Goal: Information Seeking & Learning: Learn about a topic

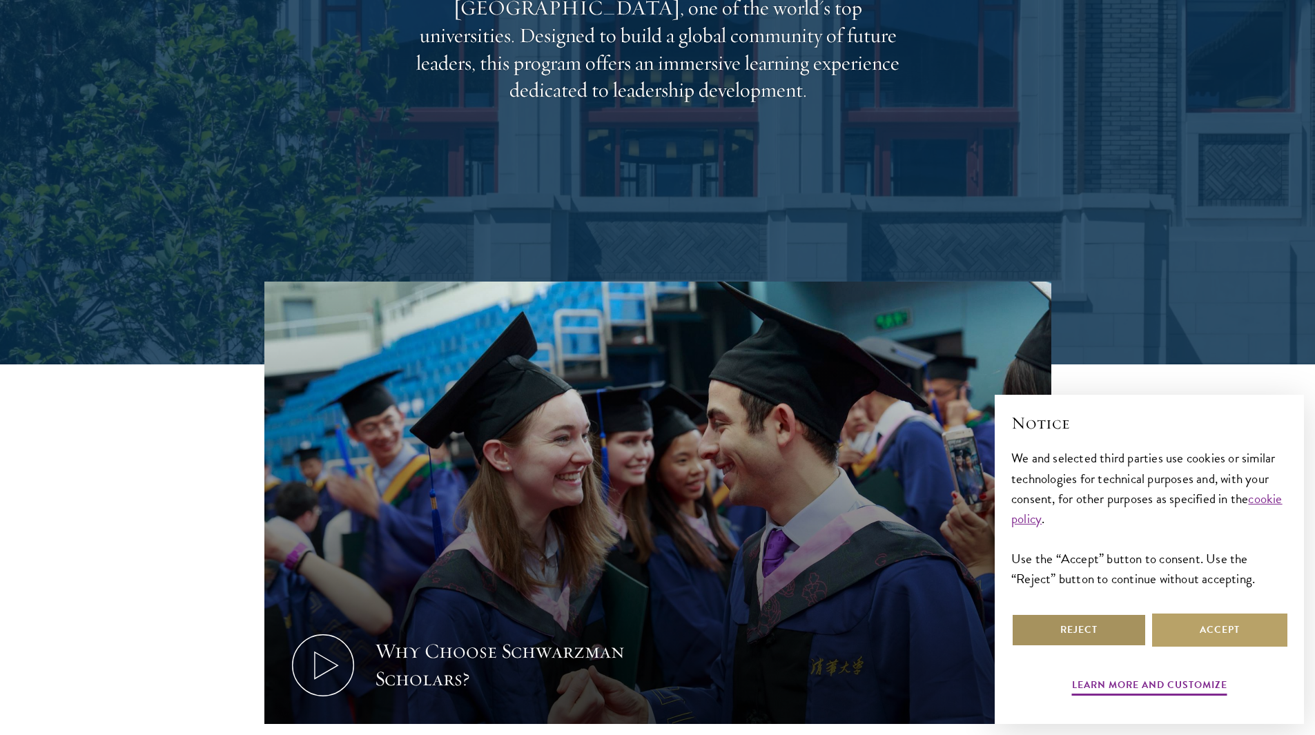
click at [1062, 641] on button "Reject" at bounding box center [1079, 630] width 135 height 33
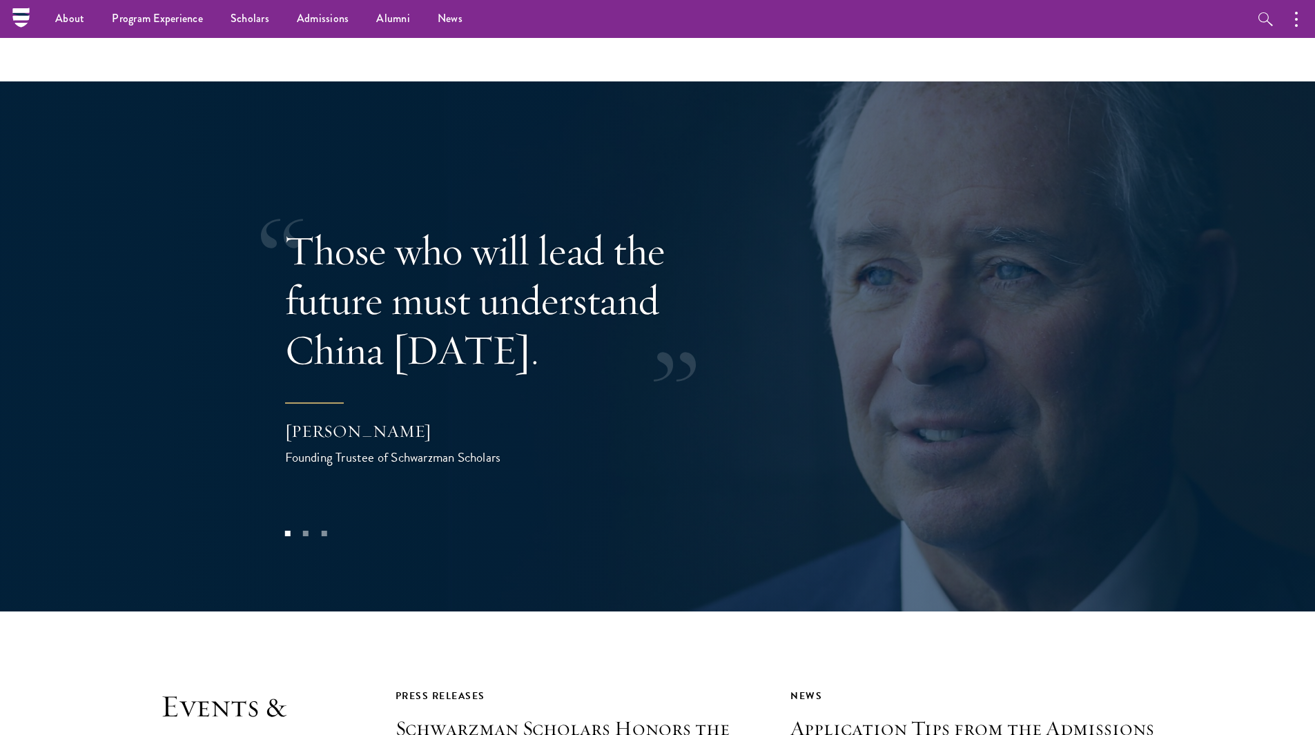
scroll to position [2830, 0]
click at [1294, 309] on button at bounding box center [1279, 328] width 46 height 39
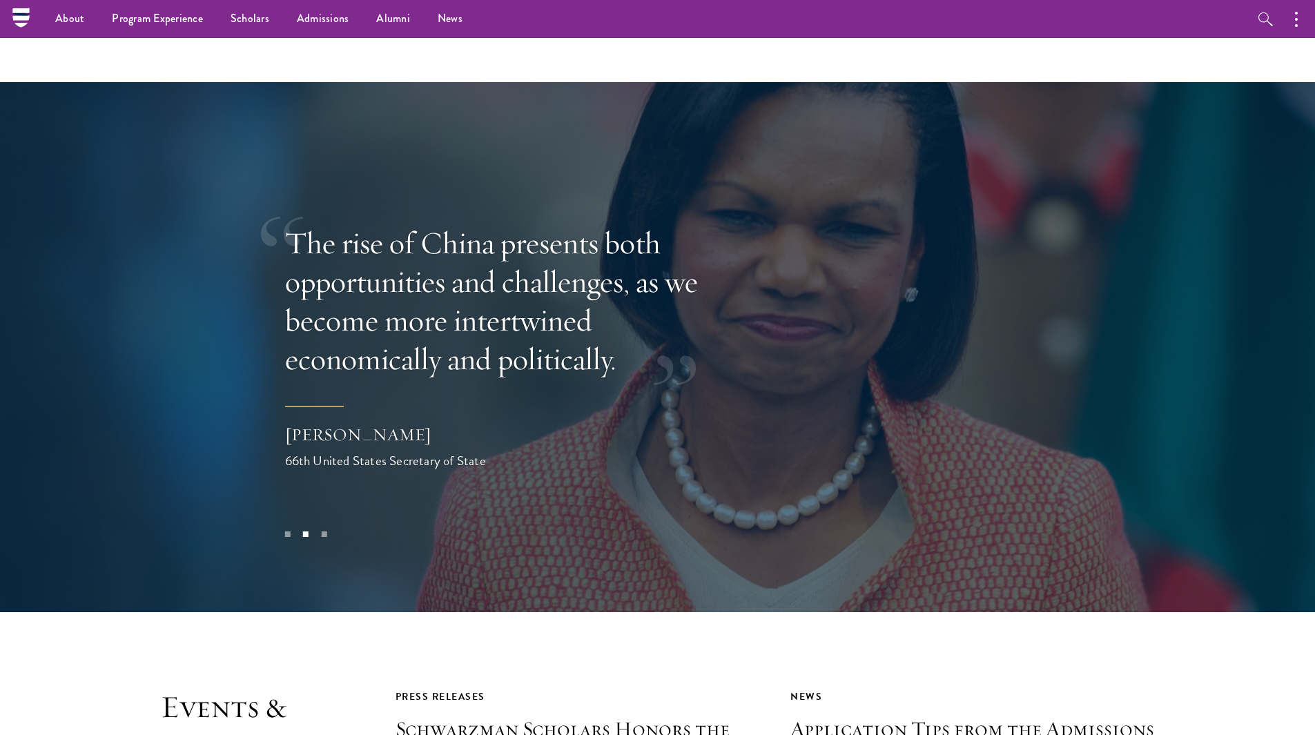
click at [1294, 309] on button at bounding box center [1279, 328] width 46 height 39
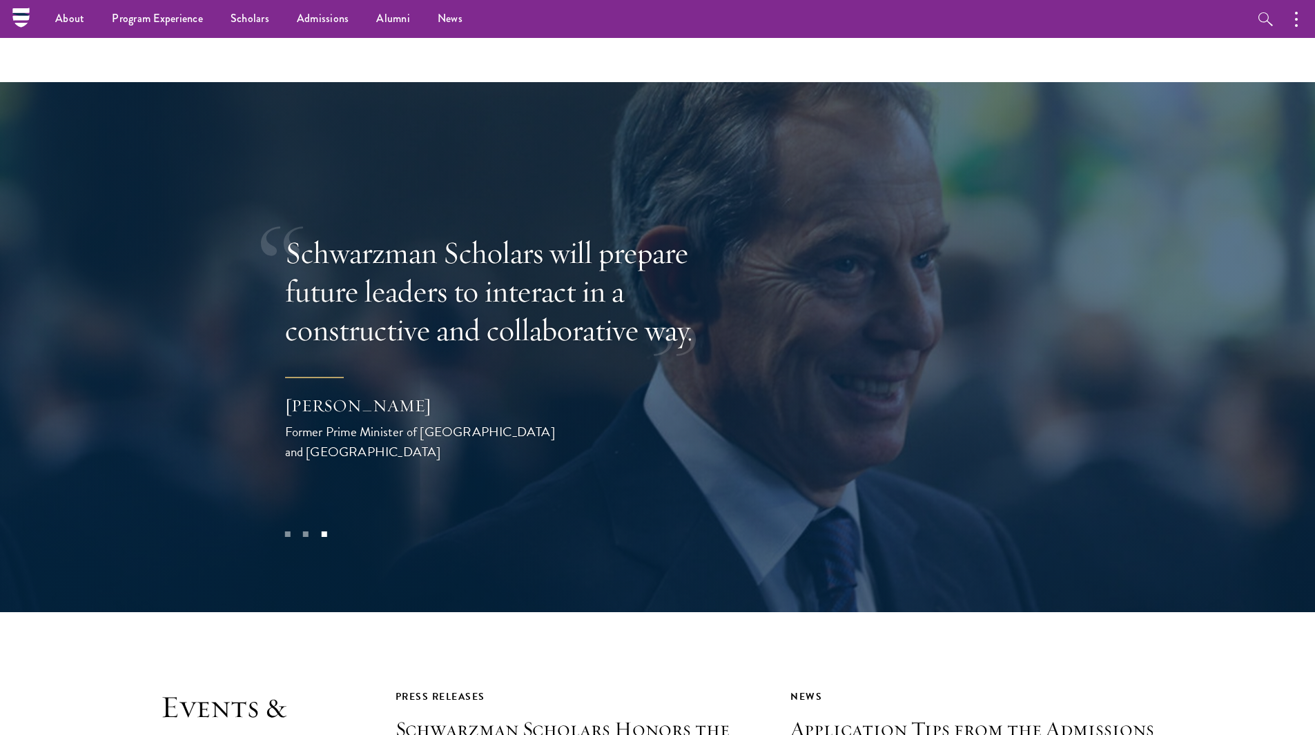
click at [1294, 309] on button at bounding box center [1279, 328] width 46 height 39
click at [1290, 309] on button at bounding box center [1279, 328] width 46 height 39
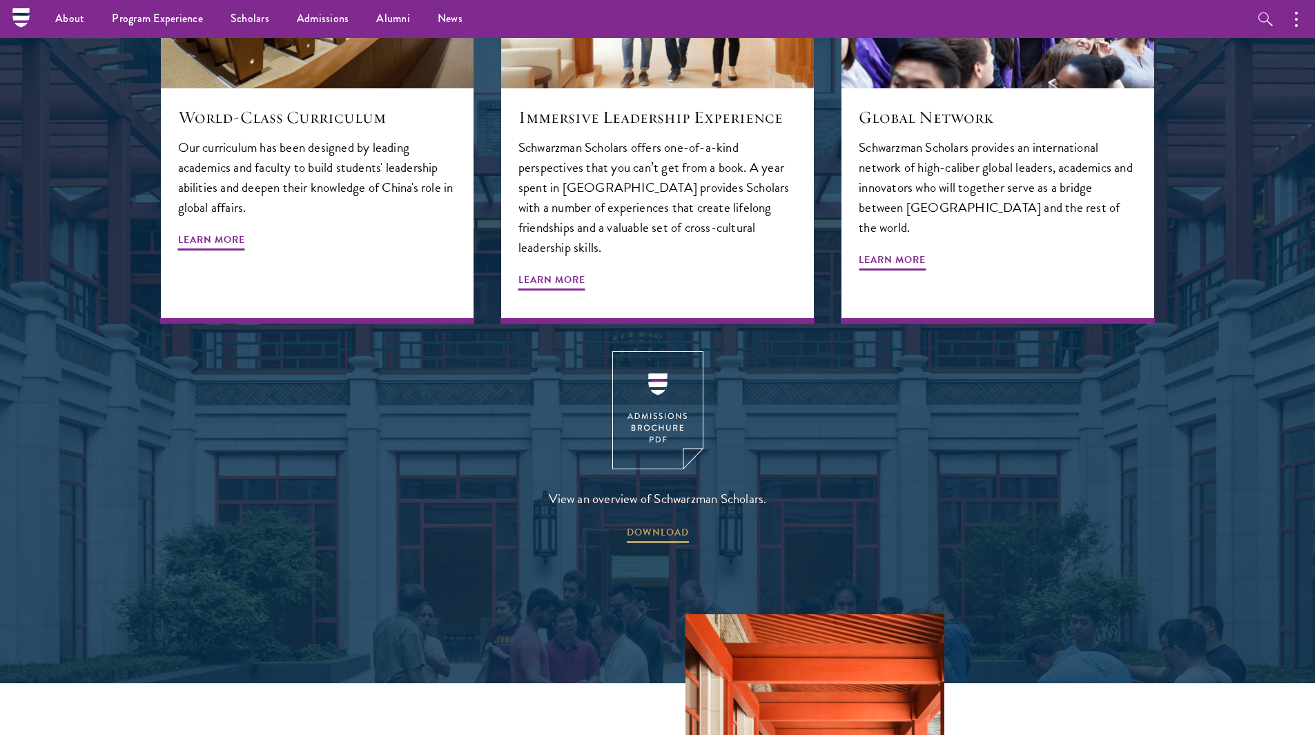
scroll to position [1831, 0]
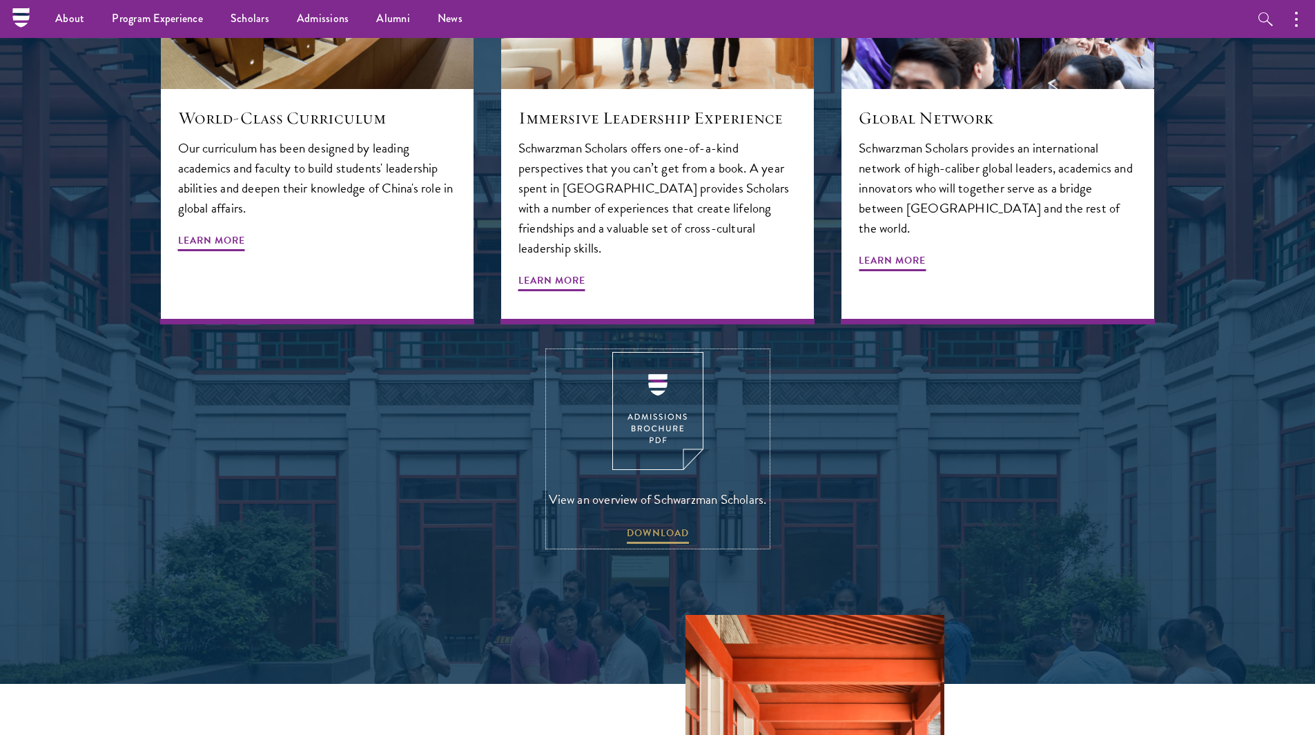
click at [629, 352] on img at bounding box center [657, 411] width 91 height 118
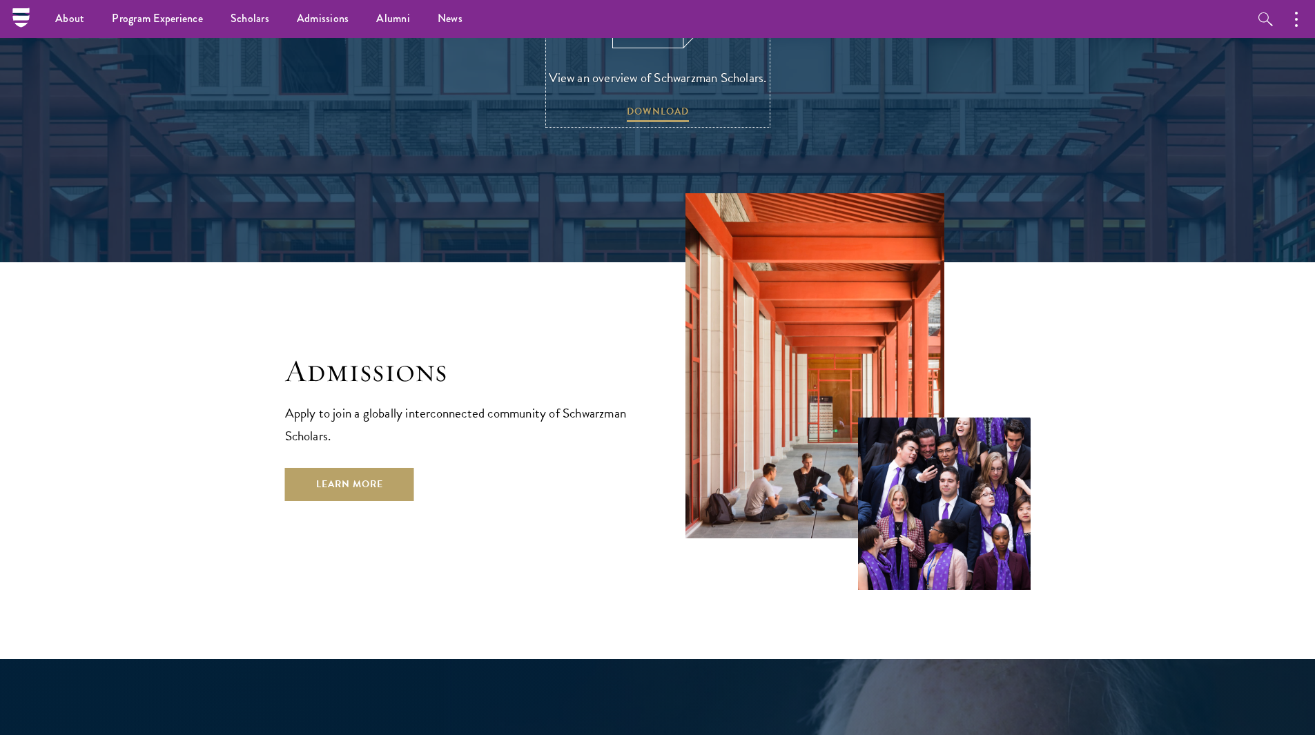
scroll to position [2248, 0]
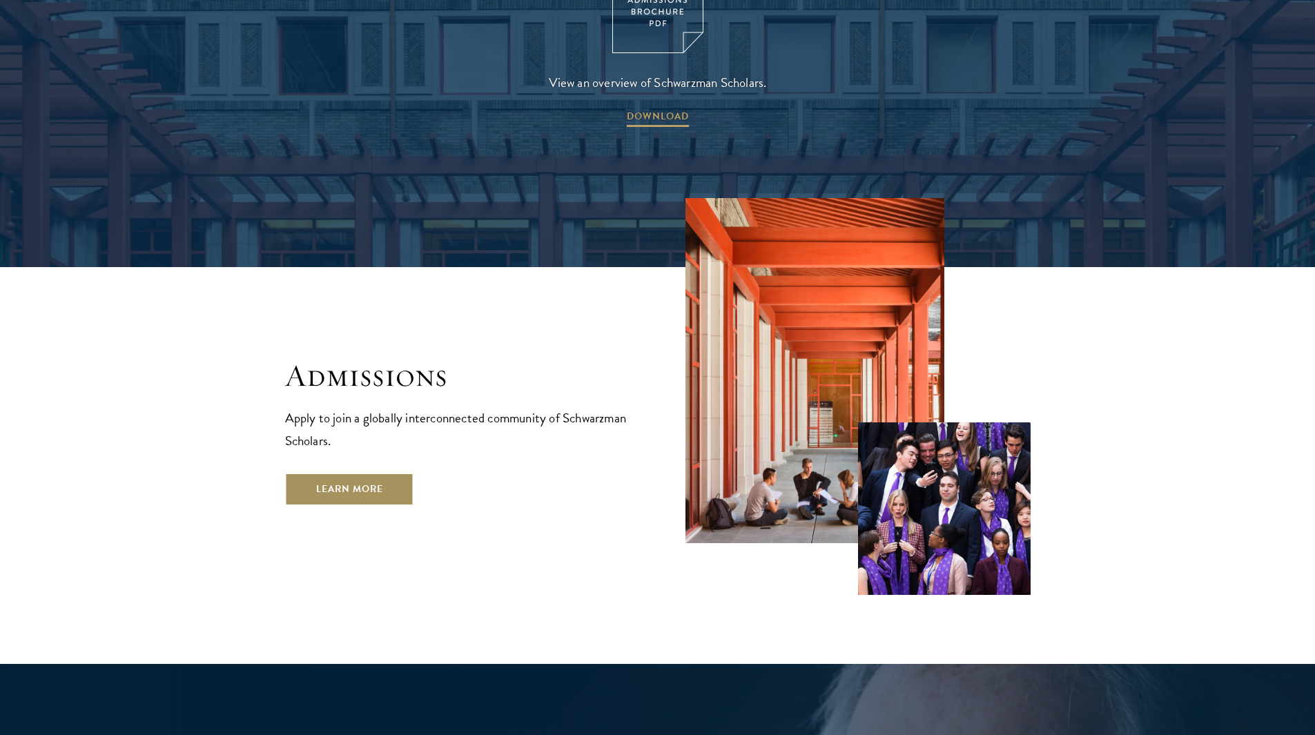
click at [378, 473] on link "Learn More" at bounding box center [349, 489] width 129 height 33
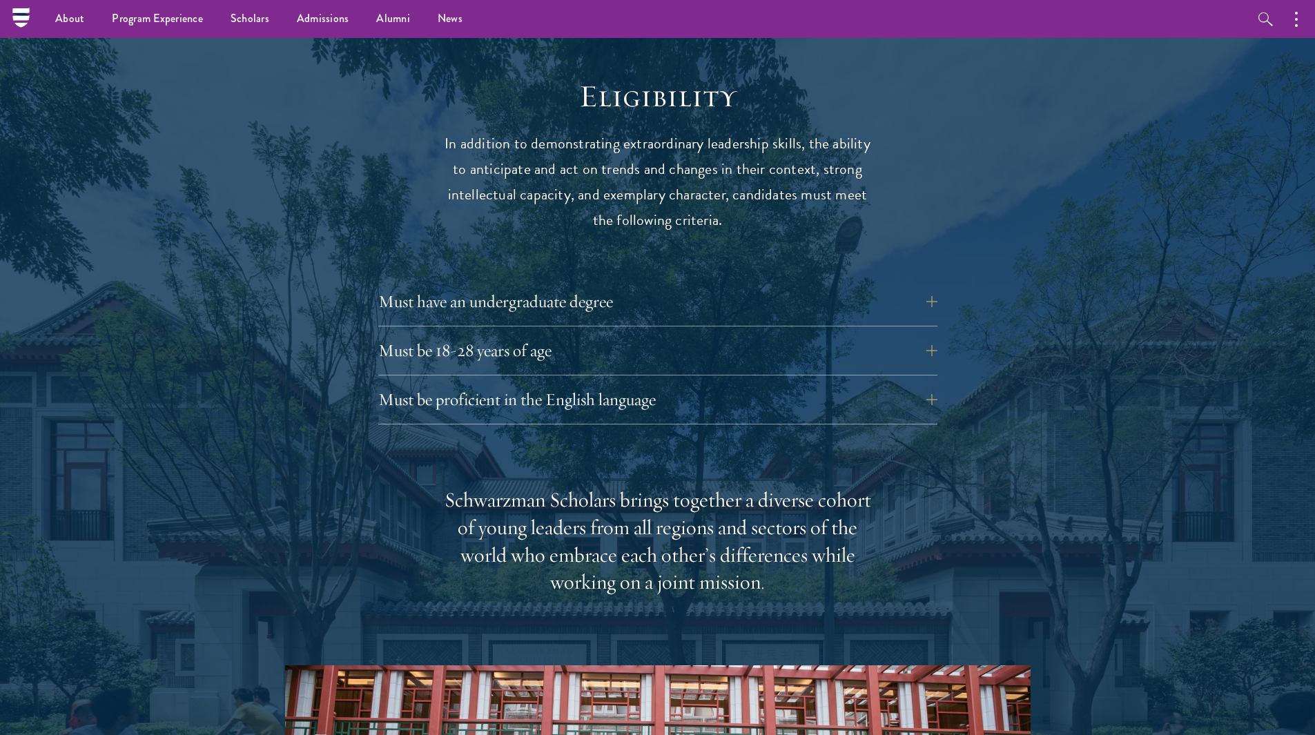
scroll to position [1768, 0]
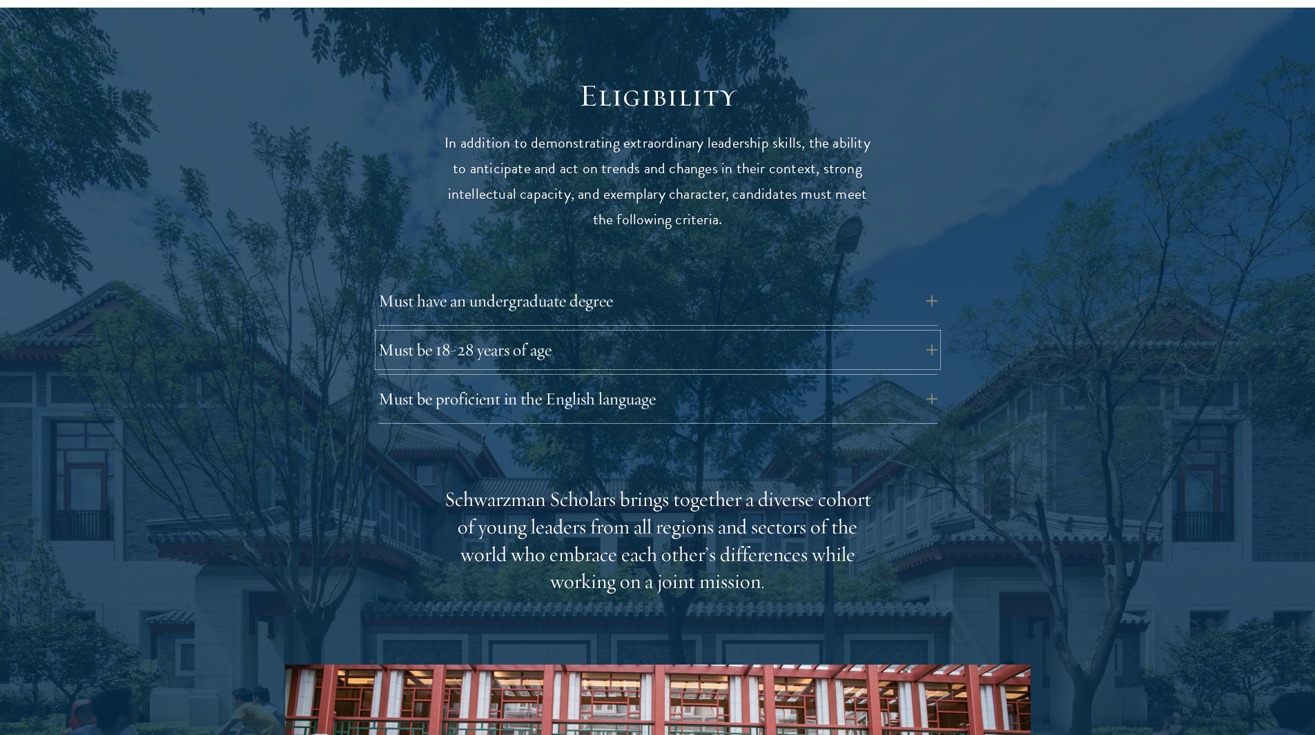
click at [539, 333] on button "Must be 18-28 years of age" at bounding box center [657, 349] width 559 height 33
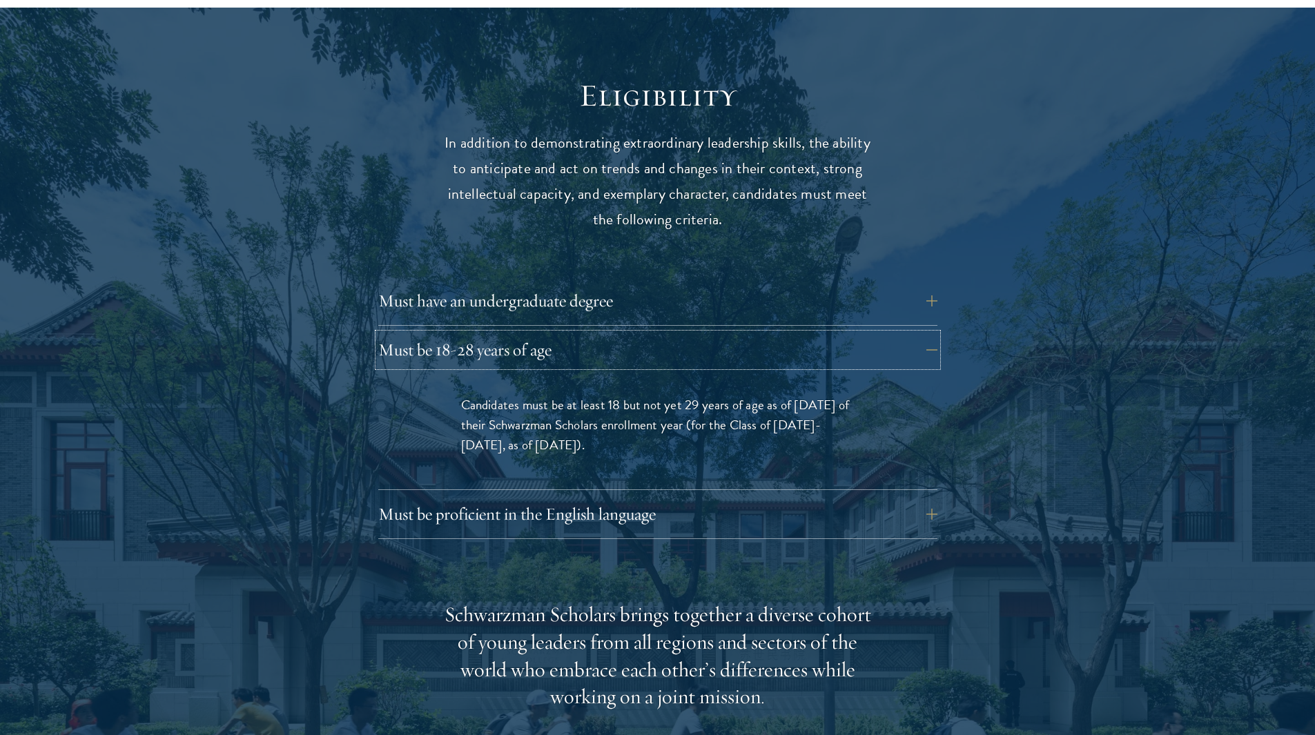
click at [539, 333] on button "Must be 18-28 years of age" at bounding box center [657, 349] width 559 height 33
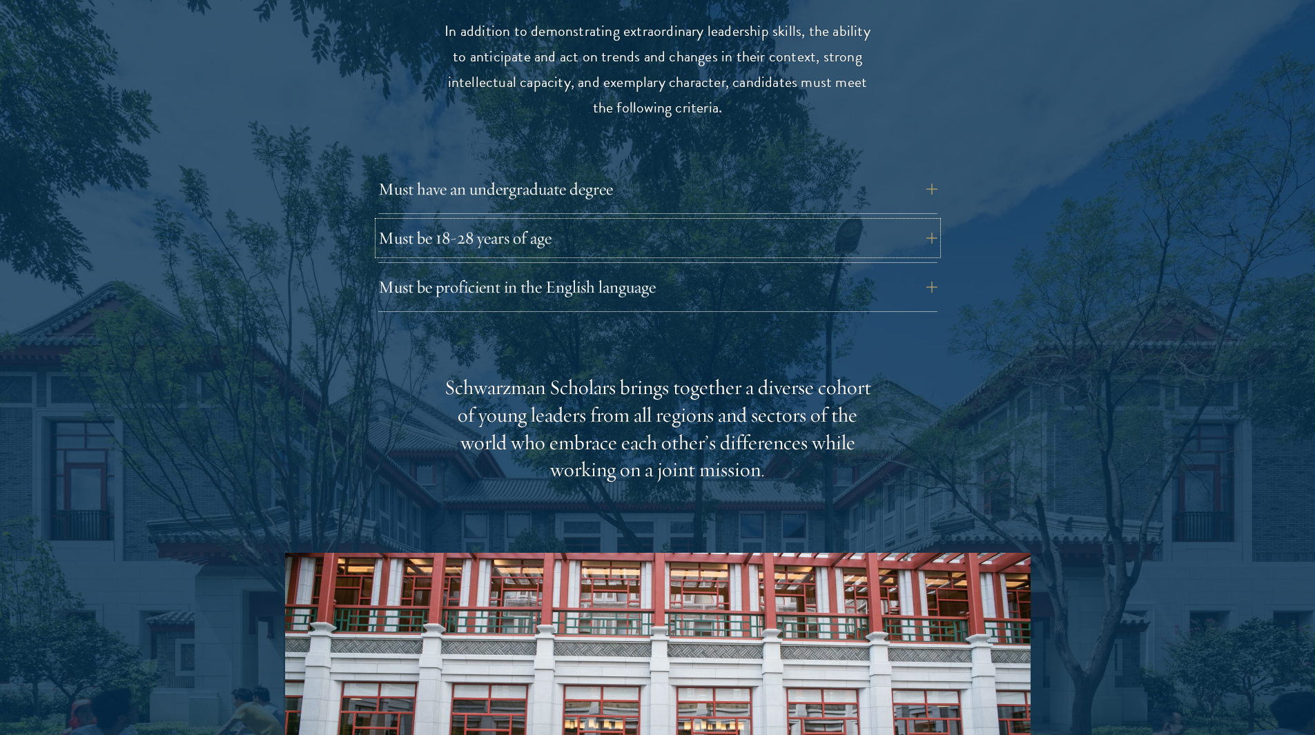
scroll to position [1880, 0]
click at [548, 172] on button "Must have an undergraduate degree" at bounding box center [657, 188] width 559 height 33
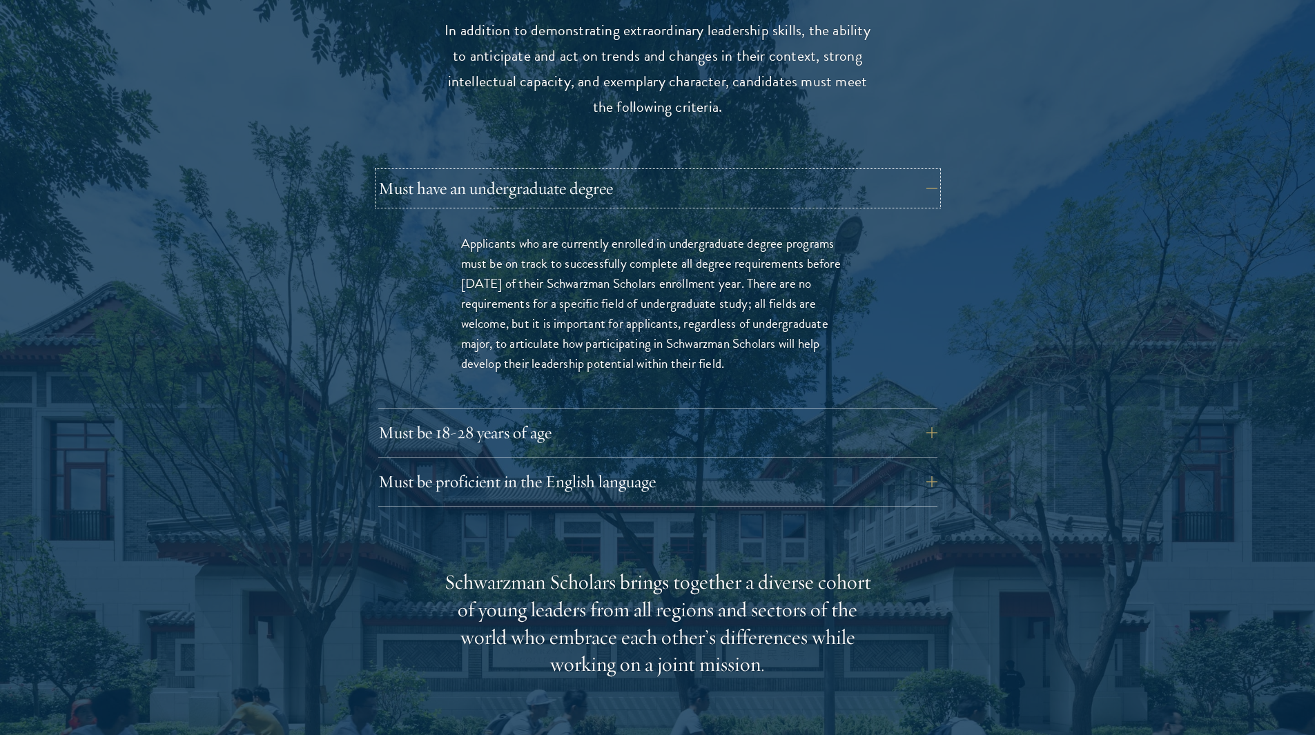
click at [548, 172] on button "Must have an undergraduate degree" at bounding box center [657, 188] width 559 height 33
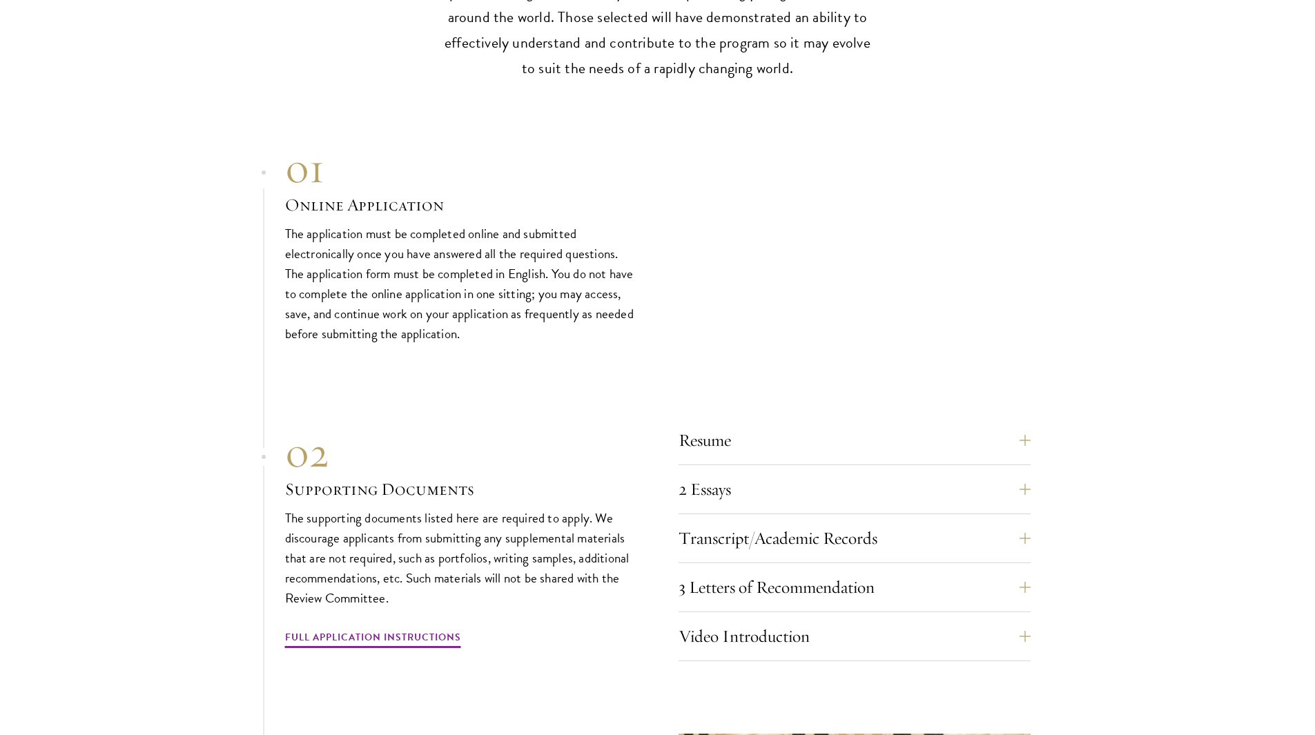
scroll to position [4006, 0]
click at [561, 314] on p "The application must be completed online and submitted electronically once you …" at bounding box center [461, 283] width 352 height 120
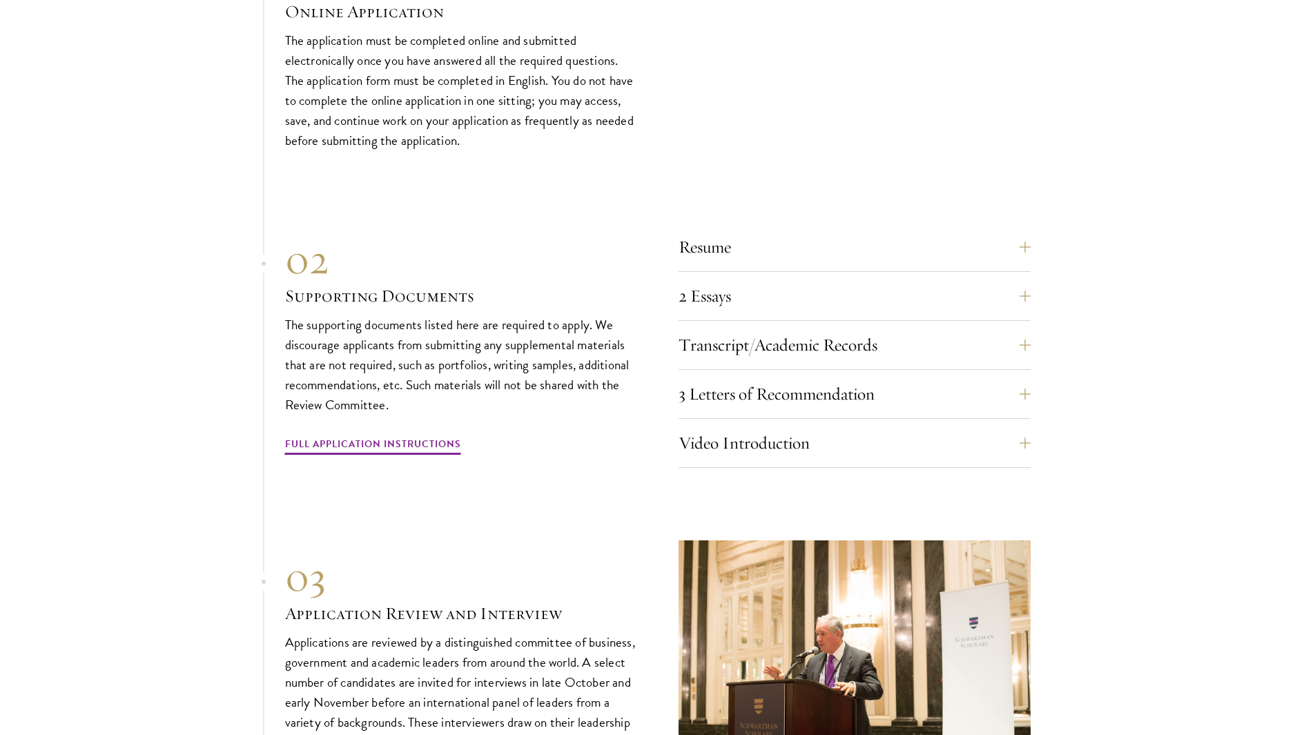
scroll to position [4199, 0]
click at [806, 230] on button "Resume" at bounding box center [855, 246] width 352 height 33
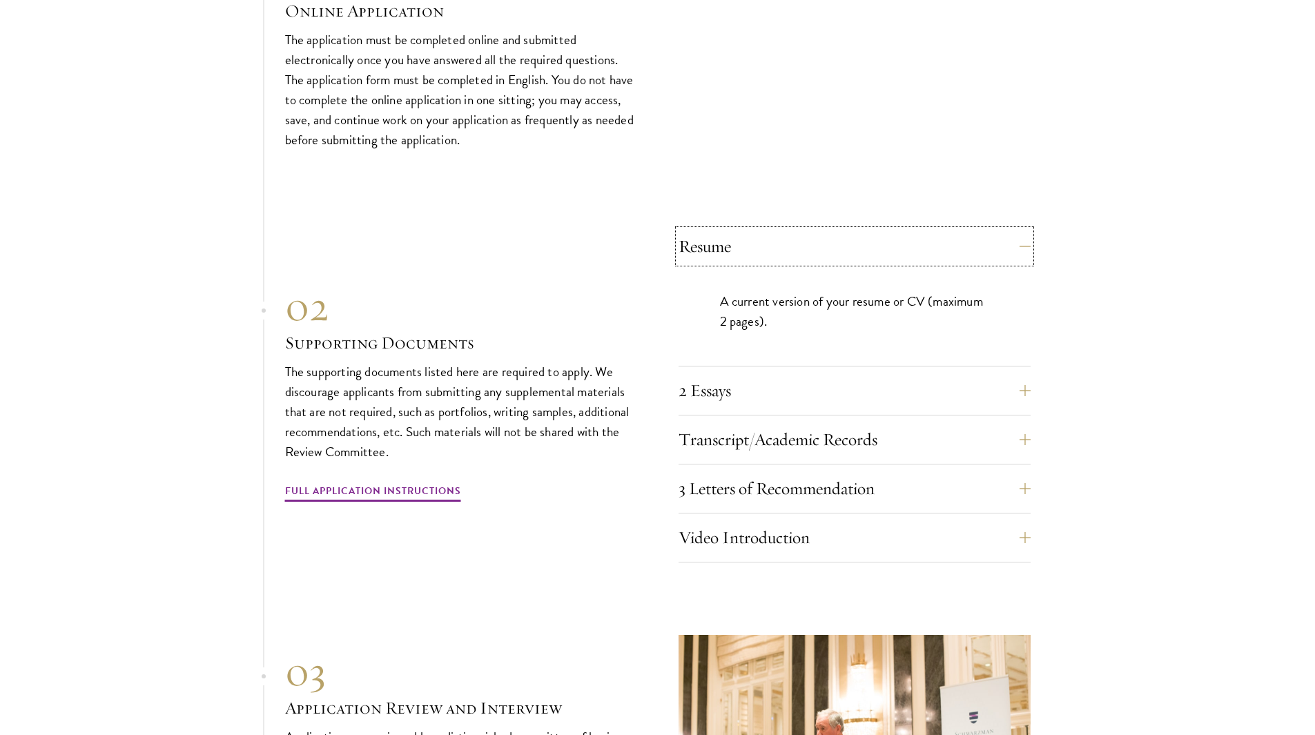
click at [806, 230] on button "Resume" at bounding box center [855, 246] width 352 height 33
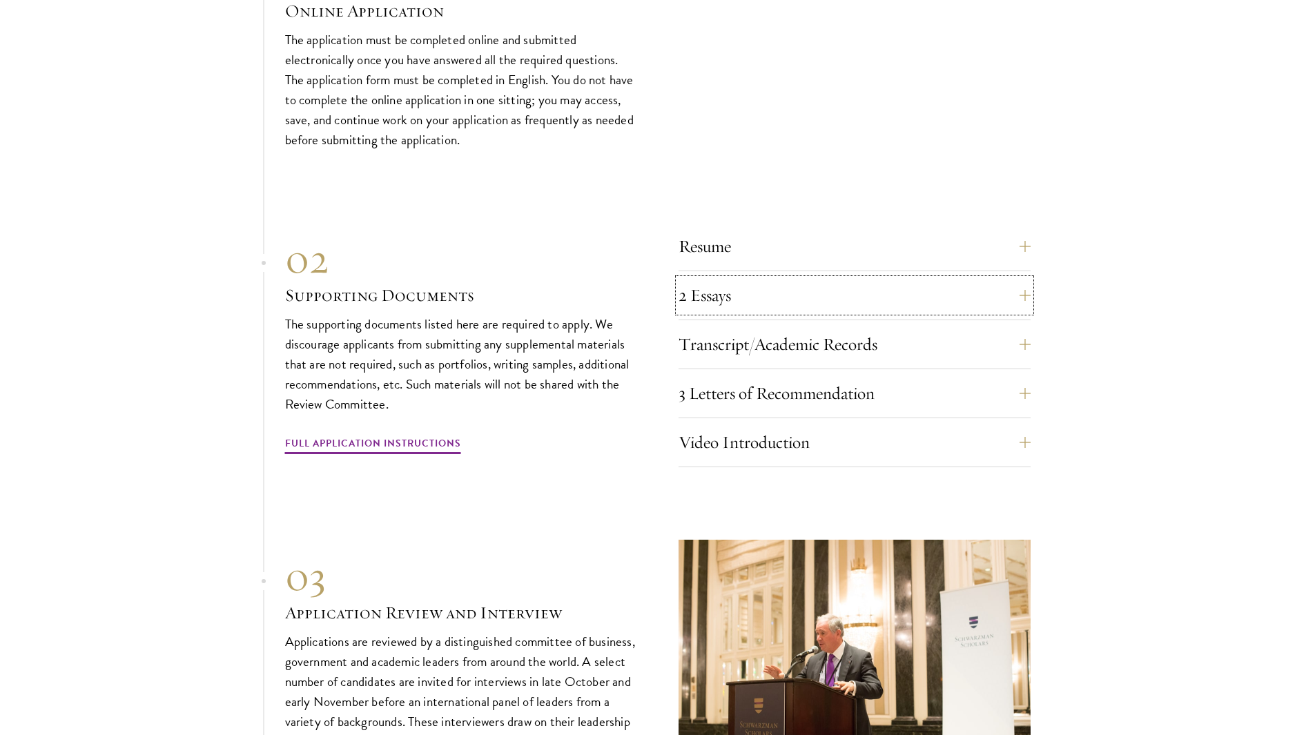
click at [809, 279] on button "2 Essays" at bounding box center [855, 295] width 352 height 33
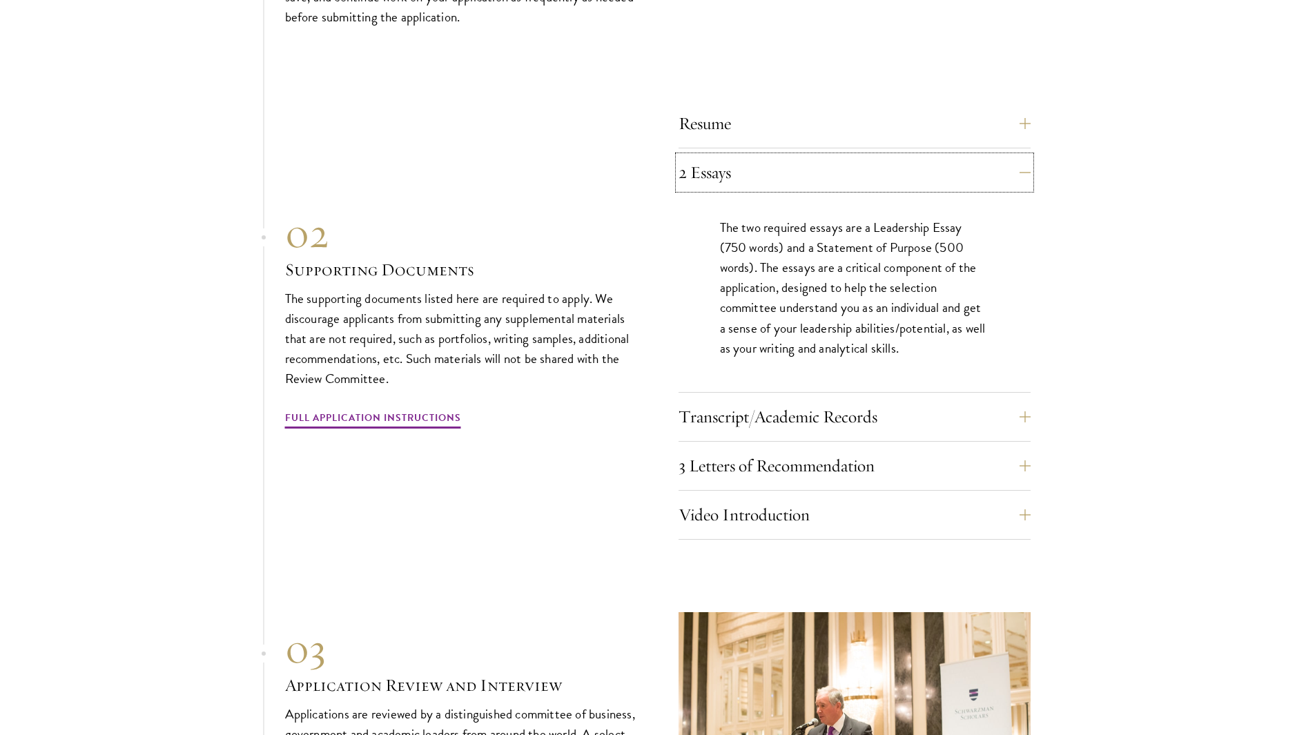
scroll to position [4324, 0]
click at [813, 399] on button "Transcript/Academic Records" at bounding box center [855, 415] width 352 height 33
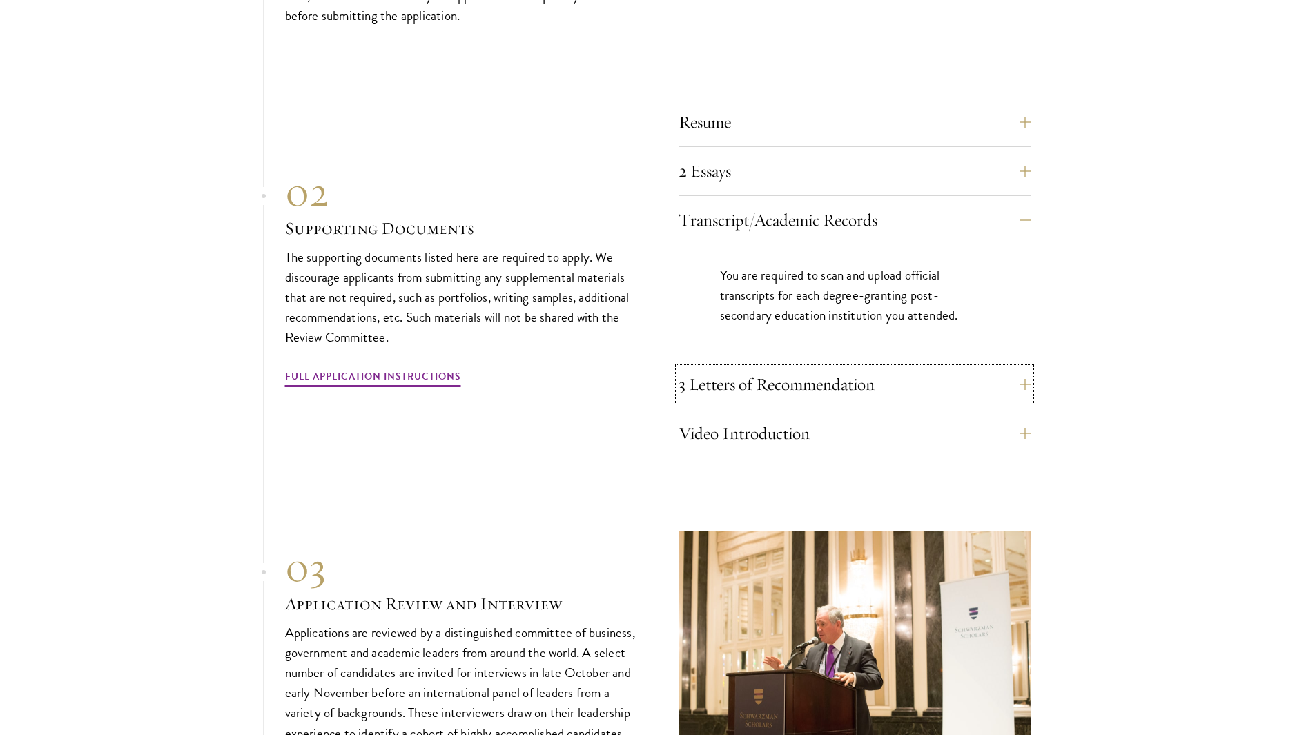
click at [837, 368] on button "3 Letters of Recommendation" at bounding box center [855, 384] width 352 height 33
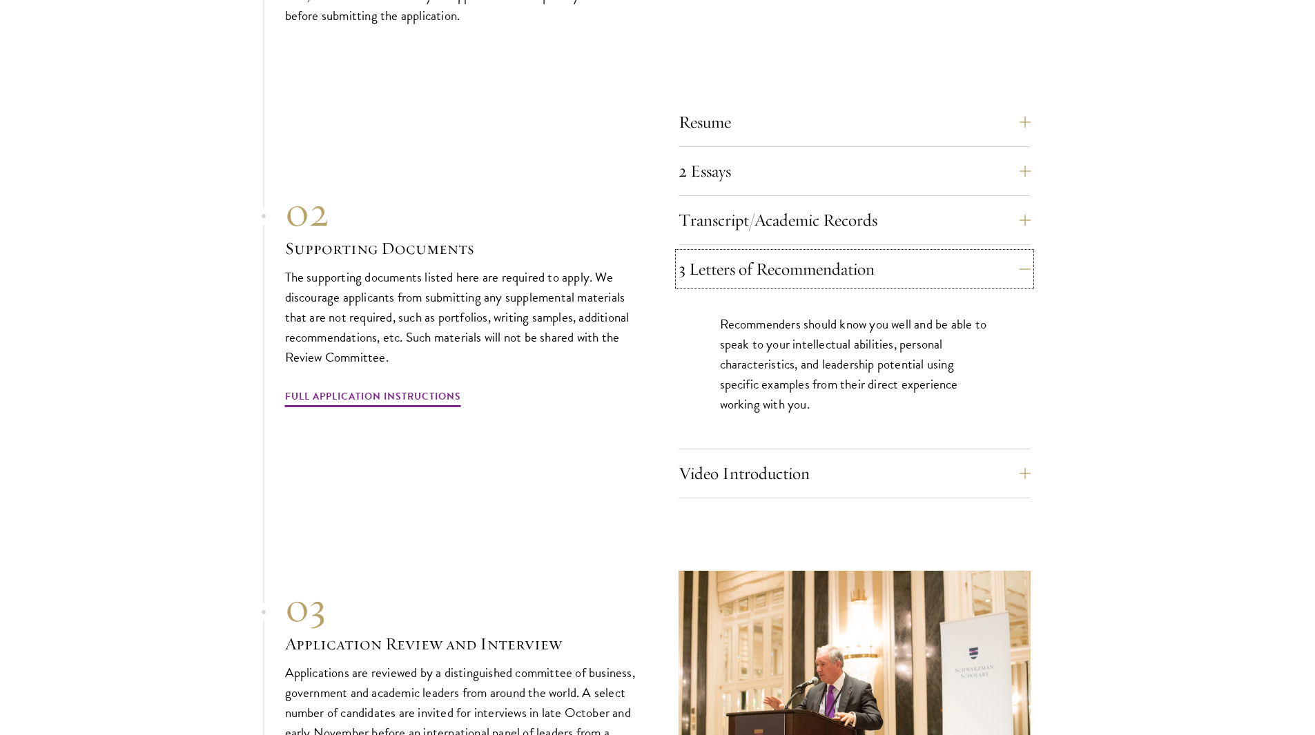
click at [843, 253] on button "3 Letters of Recommendation" at bounding box center [855, 269] width 352 height 33
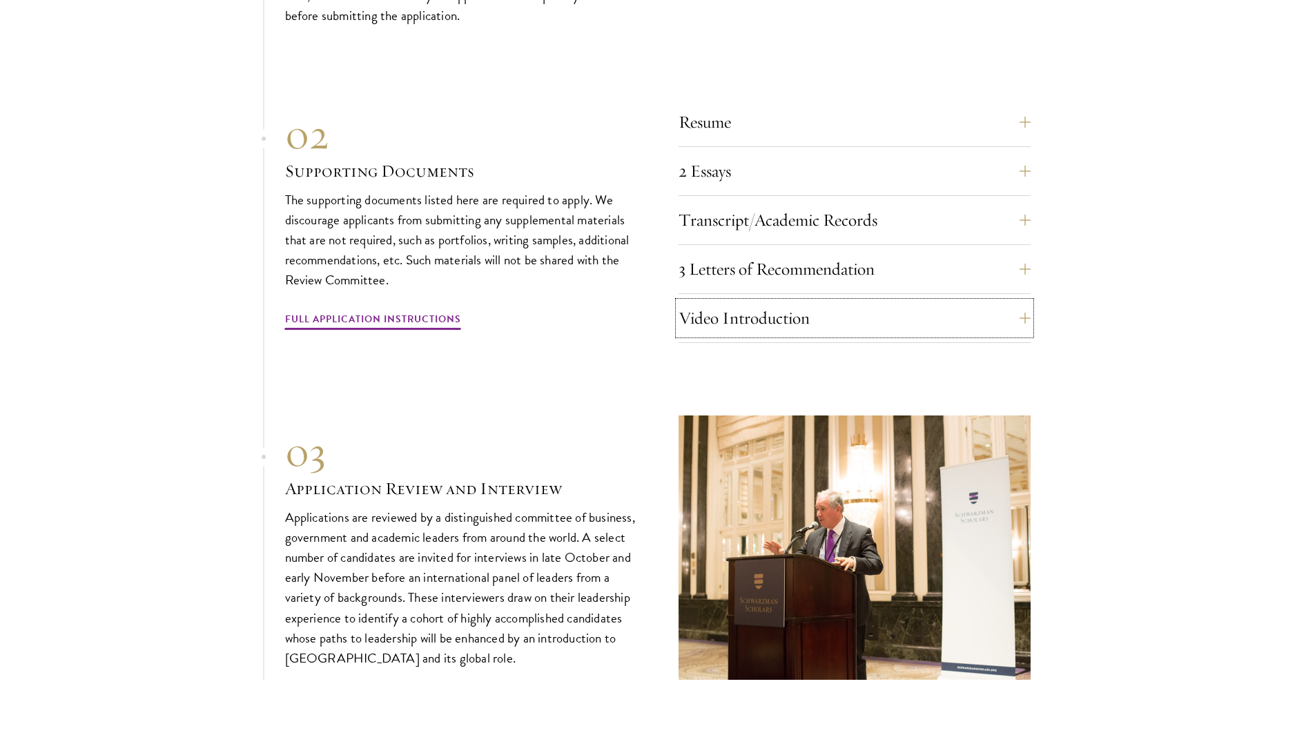
click at [829, 302] on button "Video Introduction" at bounding box center [855, 318] width 352 height 33
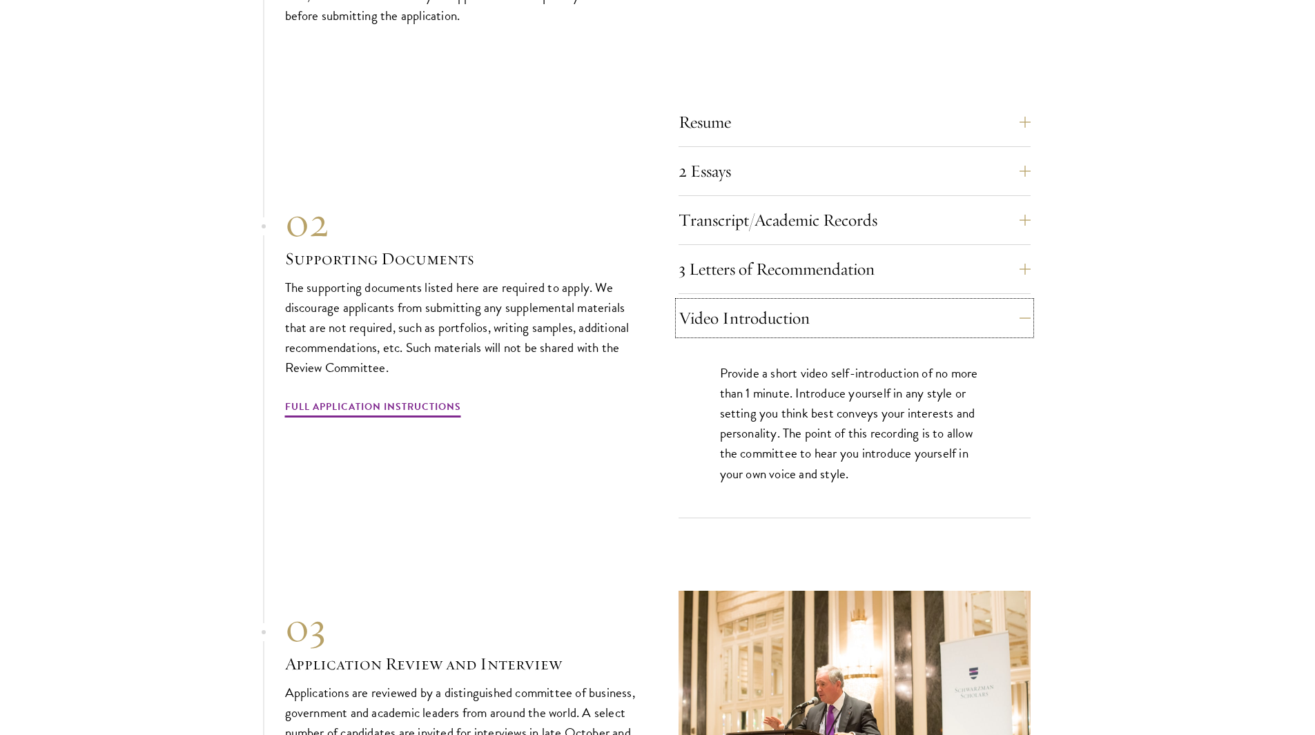
click at [829, 302] on button "Video Introduction" at bounding box center [855, 318] width 352 height 33
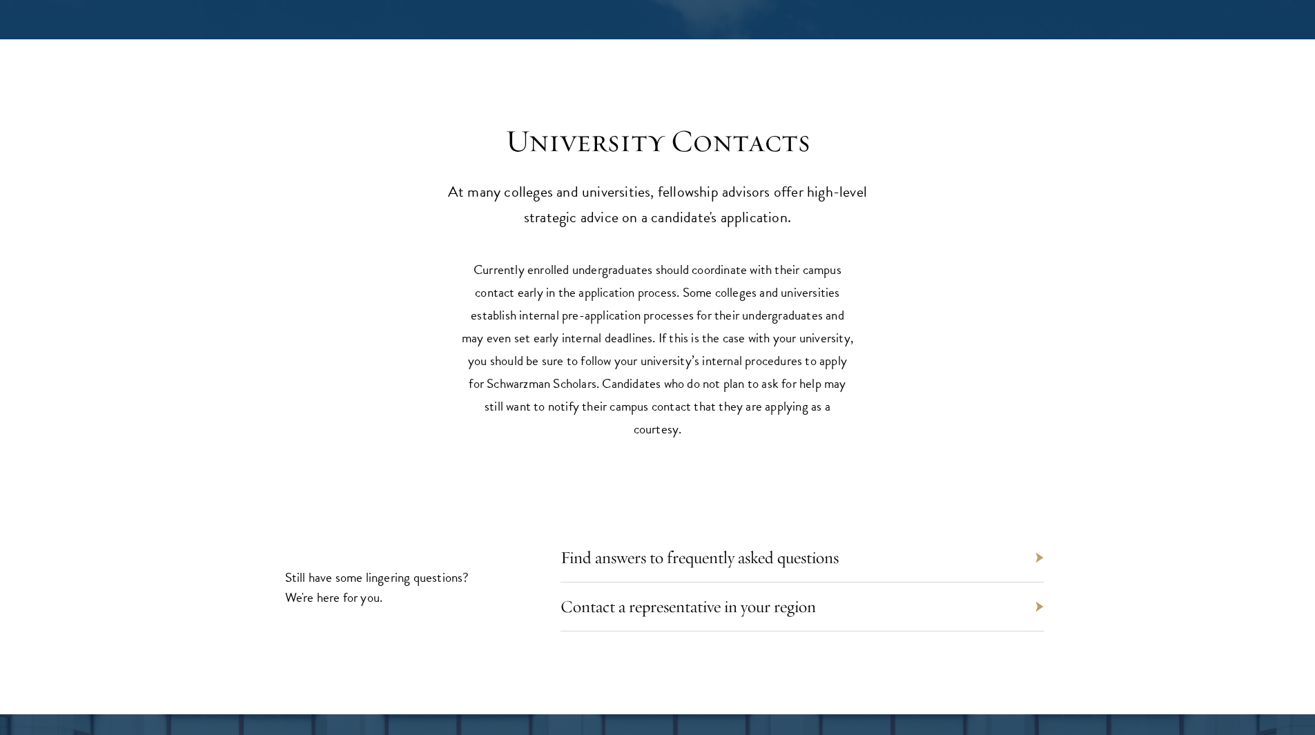
scroll to position [5842, 0]
click at [630, 377] on p "Currently enrolled undergraduates should coordinate with their campus contact e…" at bounding box center [658, 349] width 394 height 182
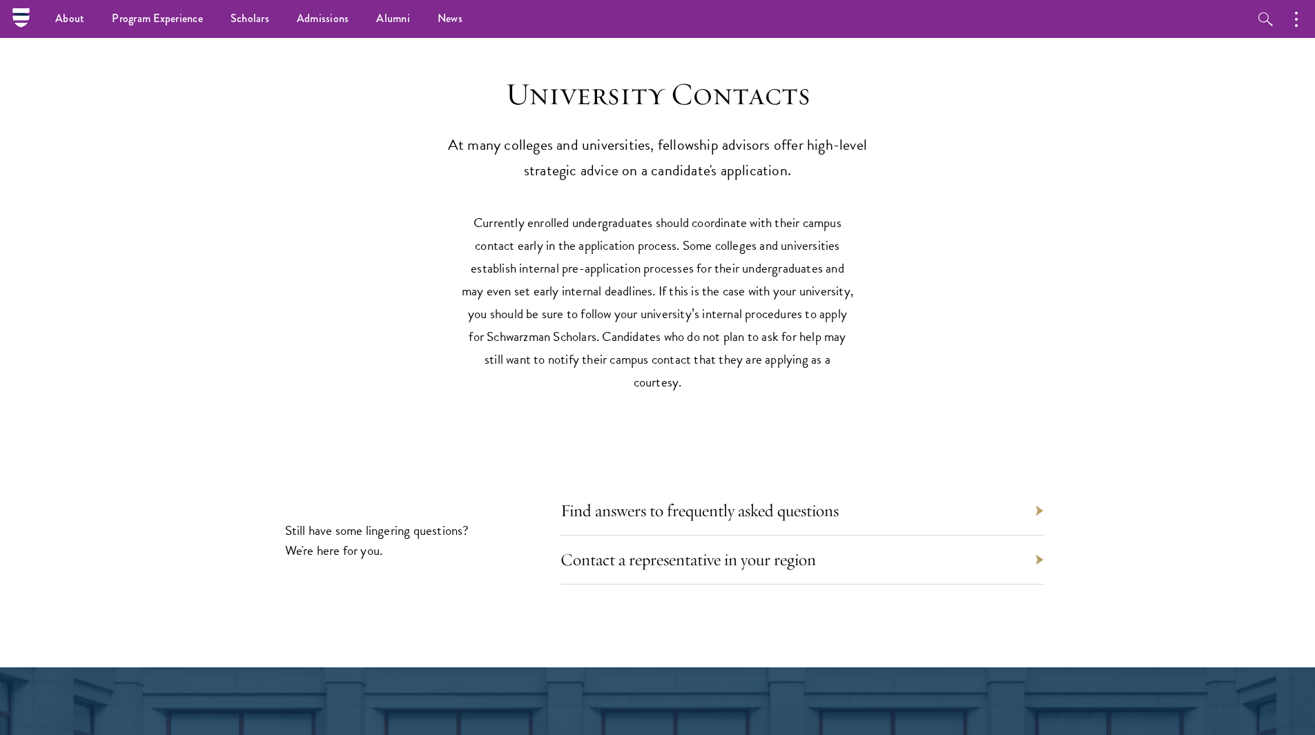
scroll to position [5883, 0]
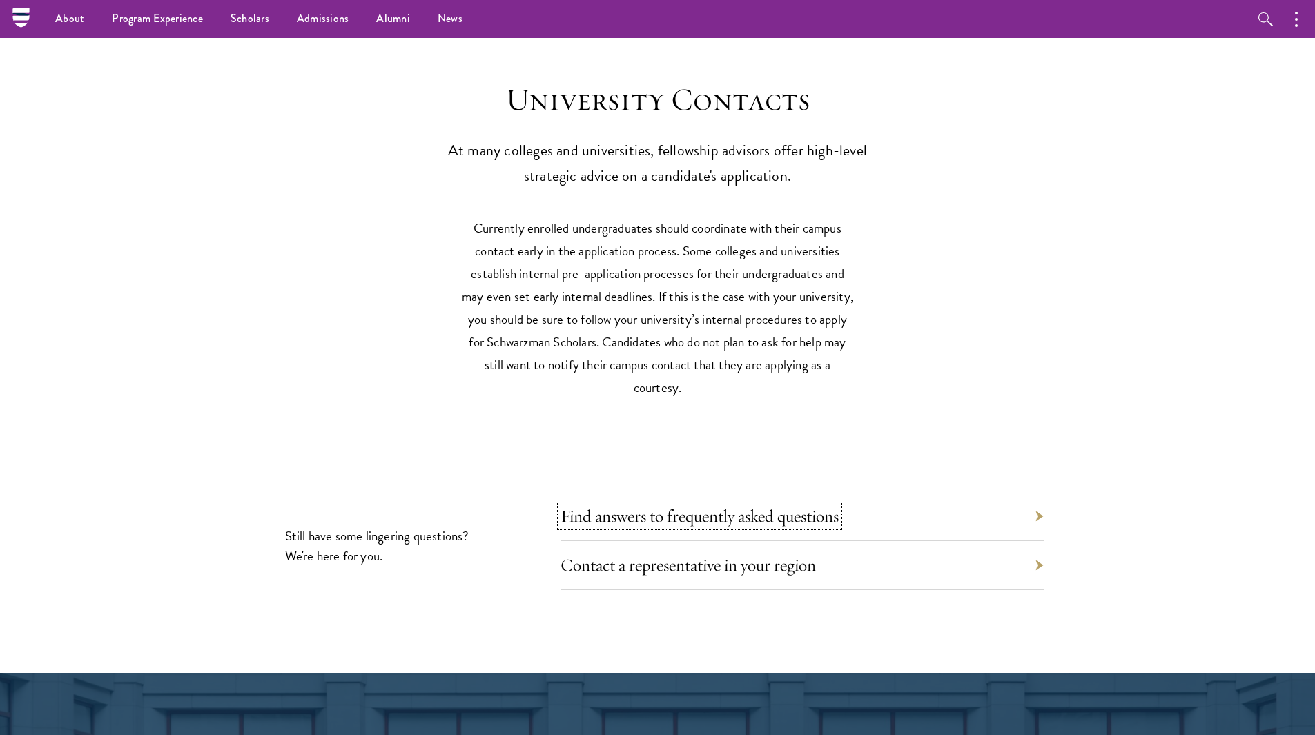
click at [670, 505] on link "Find answers to frequently asked questions" at bounding box center [700, 515] width 278 height 21
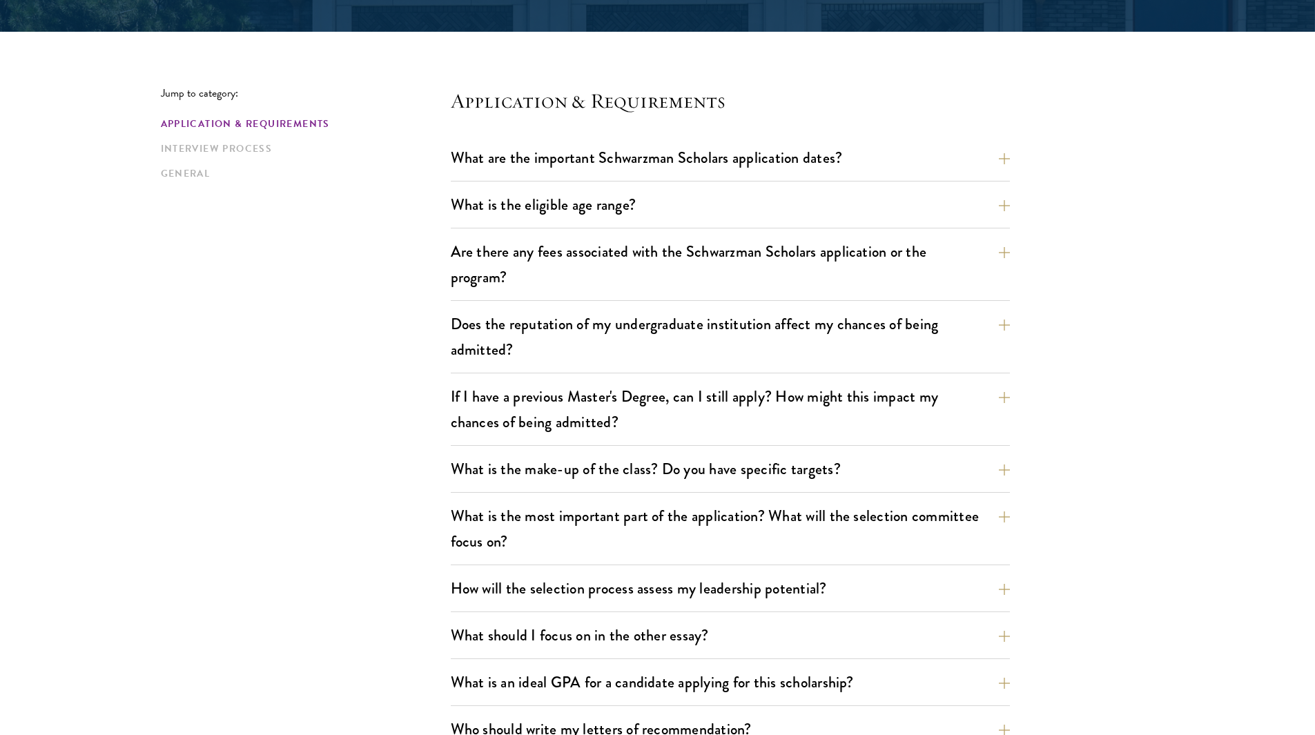
scroll to position [322, 0]
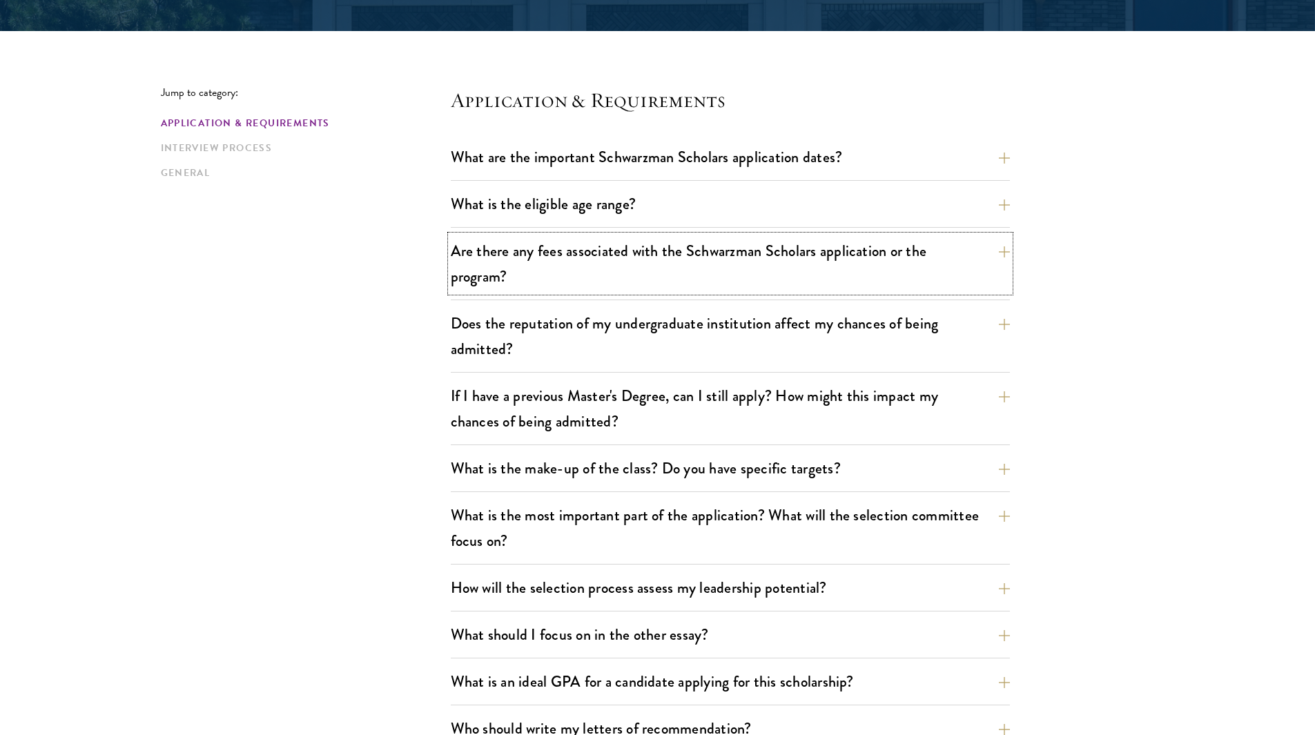
click at [971, 262] on button "Are there any fees associated with the Schwarzman Scholars application or the p…" at bounding box center [730, 263] width 559 height 57
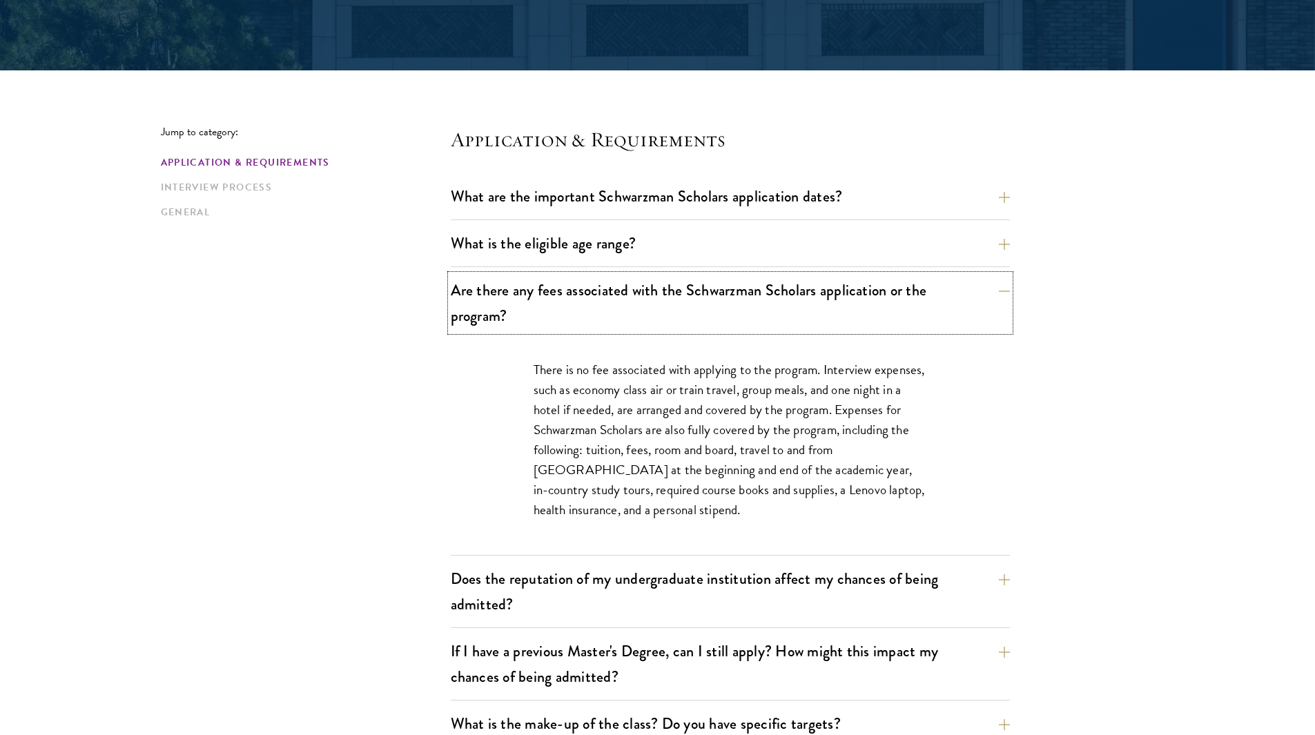
scroll to position [284, 0]
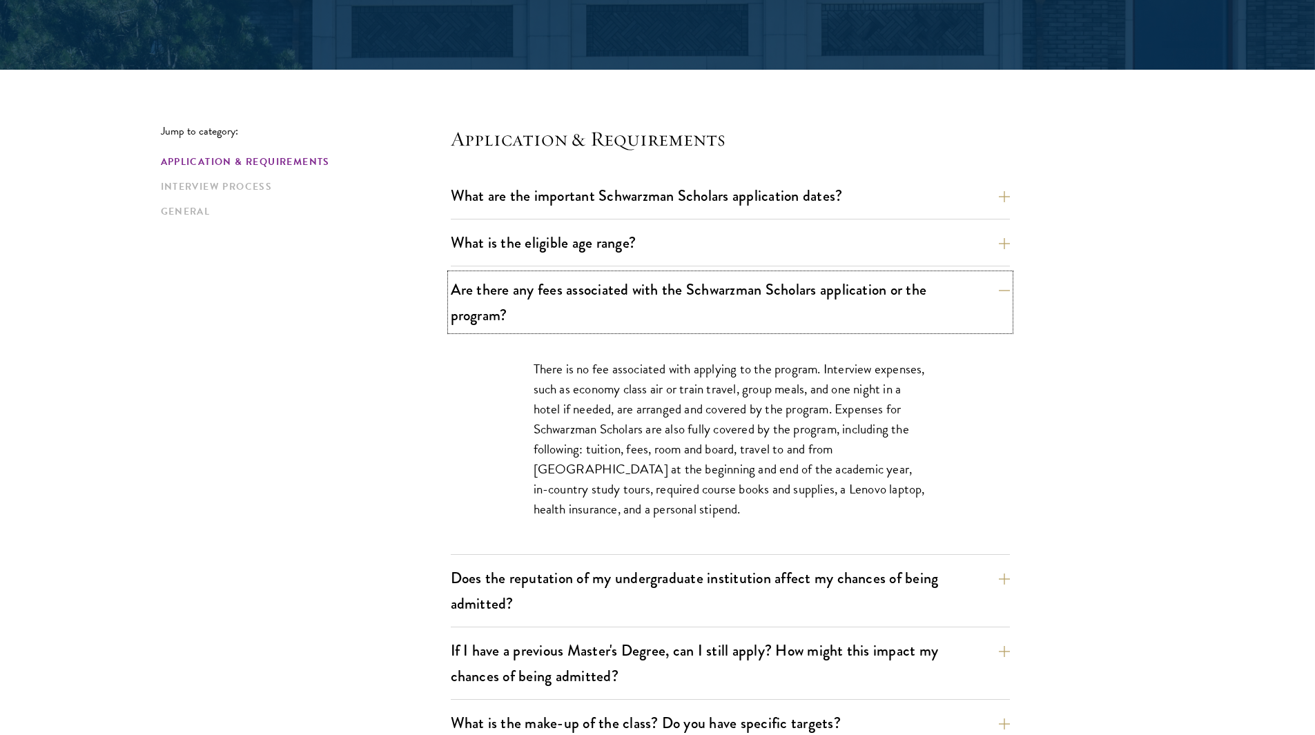
click at [1002, 309] on button "Are there any fees associated with the Schwarzman Scholars application or the p…" at bounding box center [730, 302] width 559 height 57
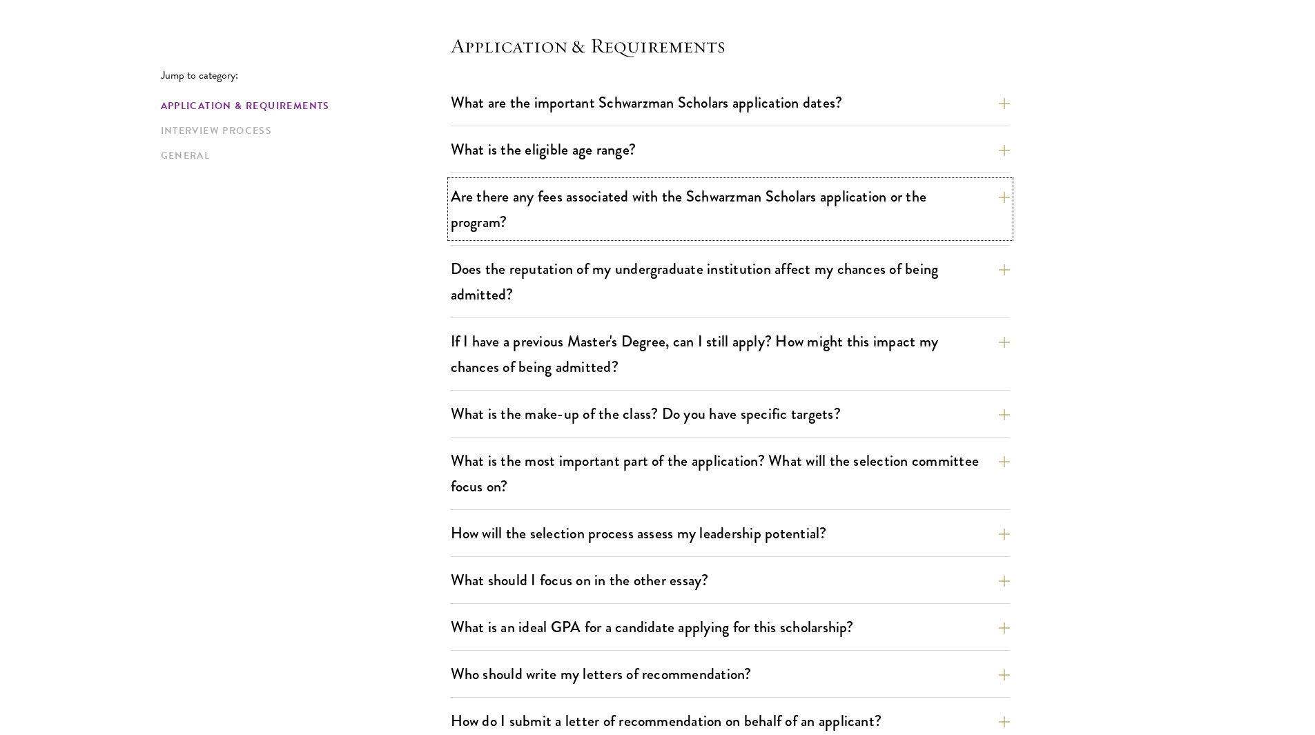
scroll to position [389, 0]
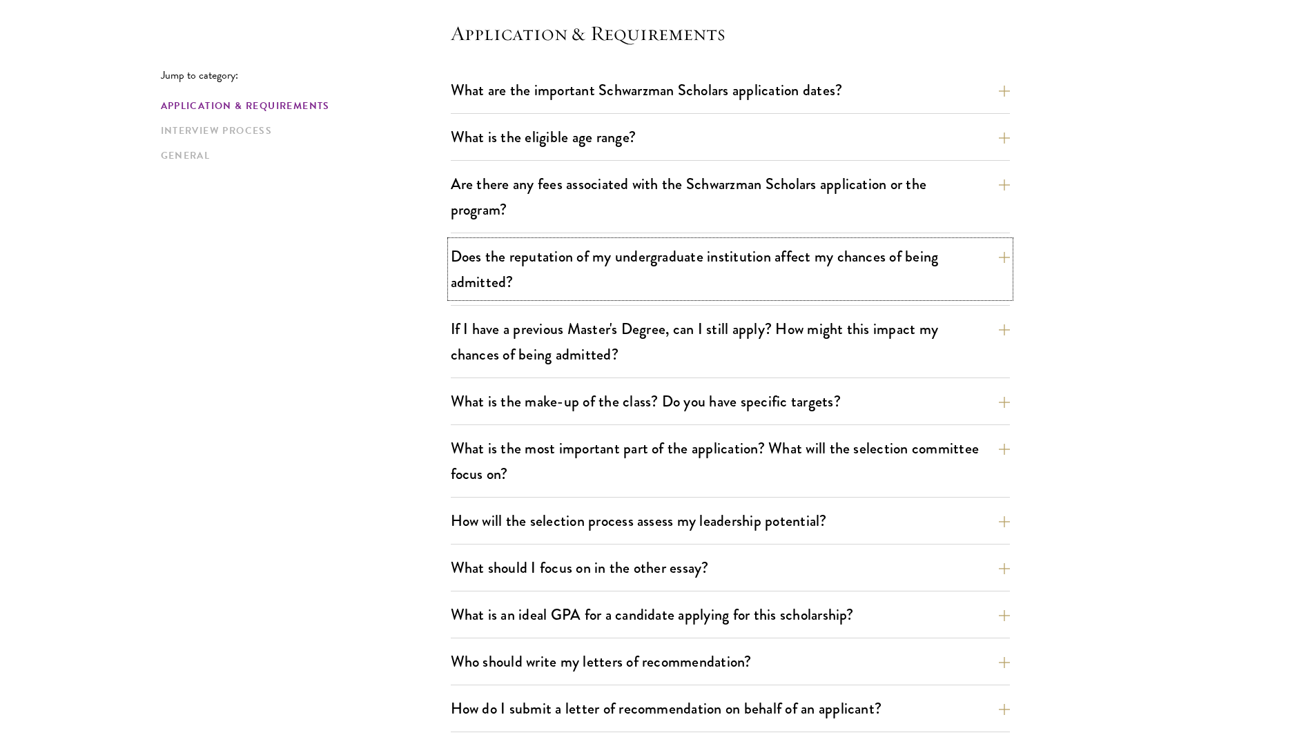
click at [986, 246] on button "Does the reputation of my undergraduate institution affect my chances of being …" at bounding box center [730, 269] width 559 height 57
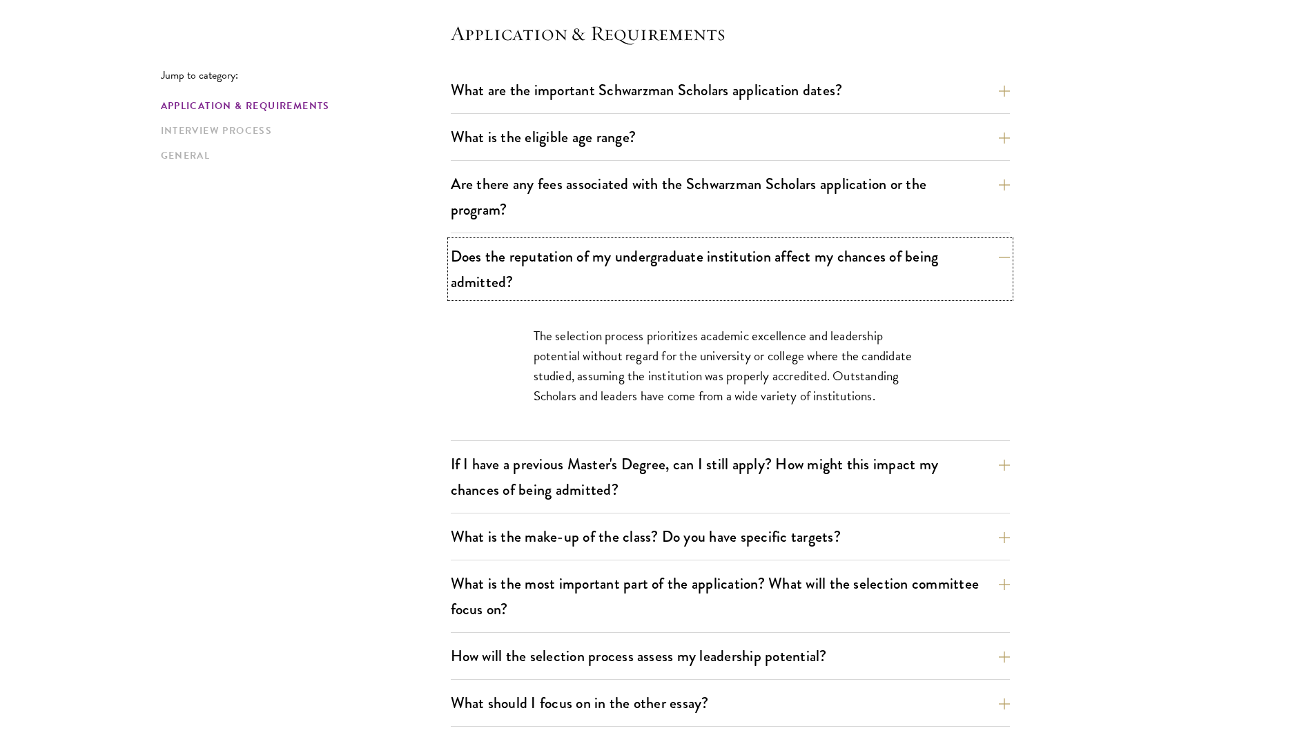
click at [986, 246] on button "Does the reputation of my undergraduate institution affect my chances of being …" at bounding box center [730, 269] width 559 height 57
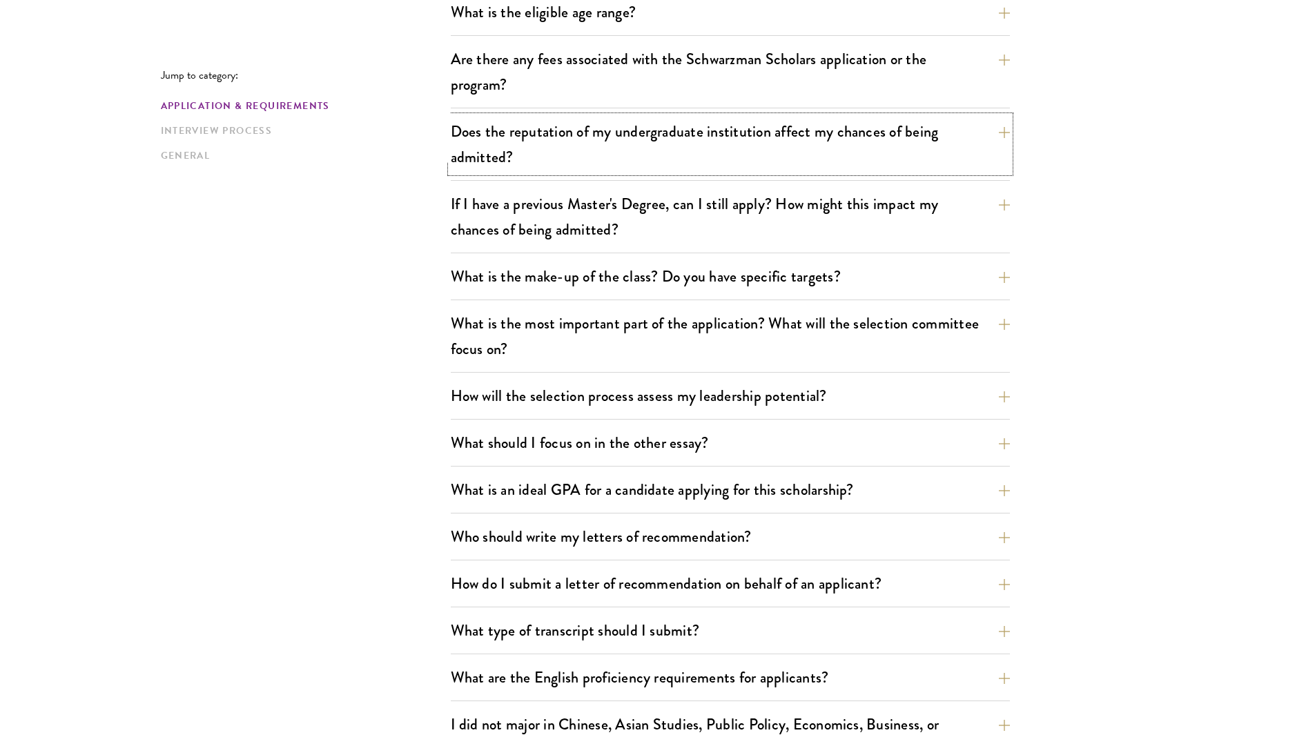
scroll to position [516, 0]
click at [989, 274] on button "What is the make-up of the class? Do you have specific targets?" at bounding box center [730, 274] width 559 height 31
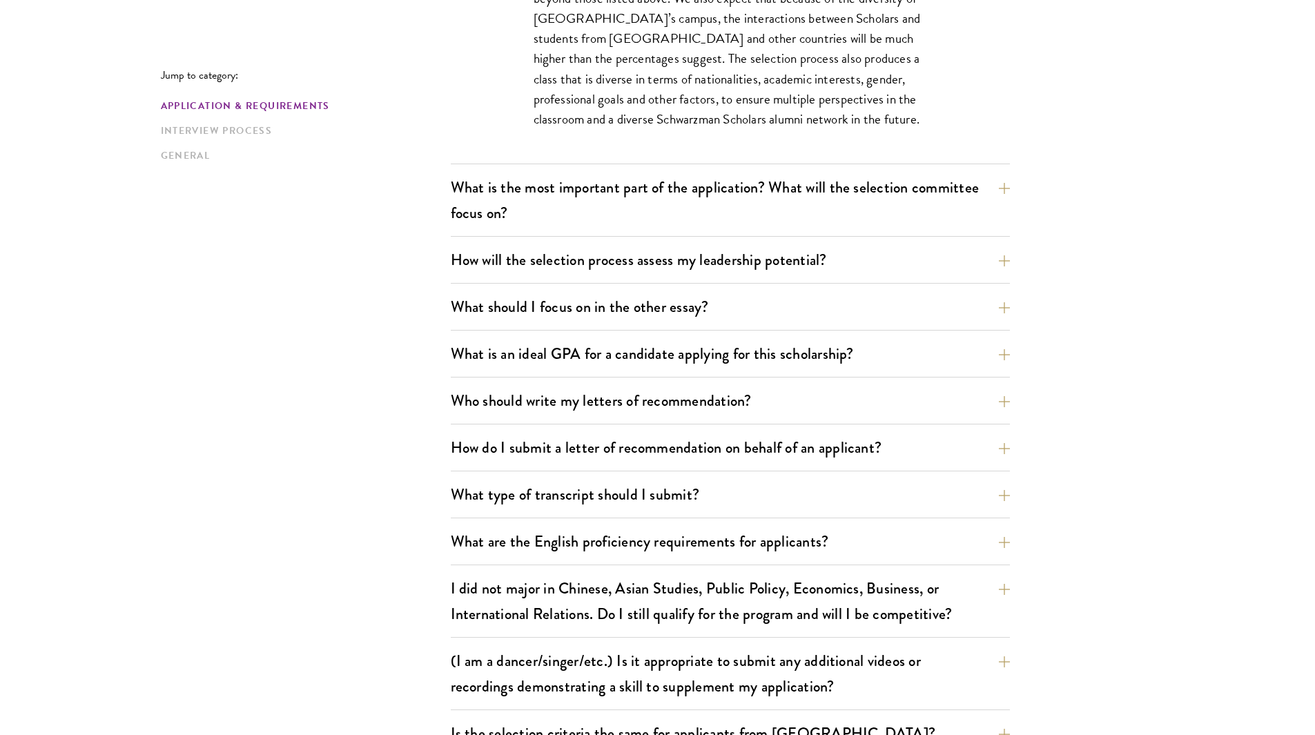
scroll to position [927, 0]
click at [979, 199] on button "What is the most important part of the application? What will the selection com…" at bounding box center [730, 199] width 559 height 57
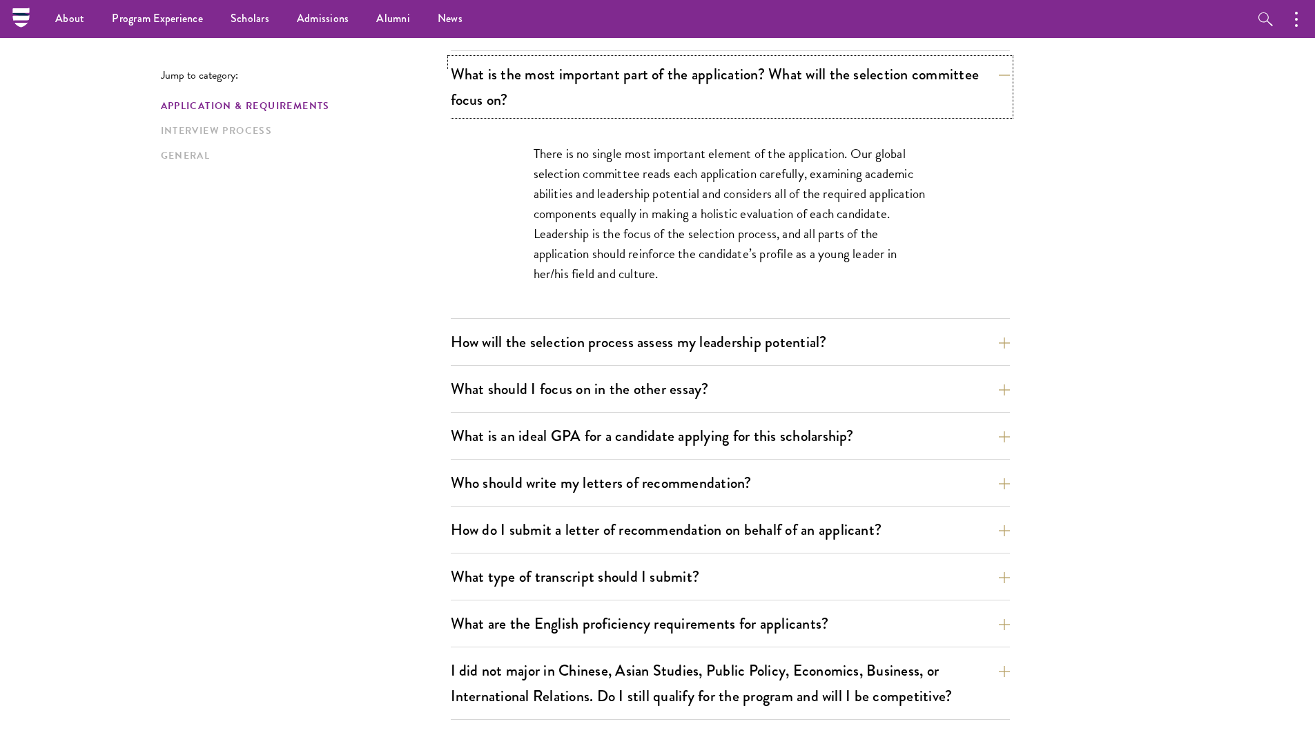
scroll to position [763, 0]
click at [974, 87] on button "What is the most important part of the application? What will the selection com…" at bounding box center [730, 87] width 559 height 57
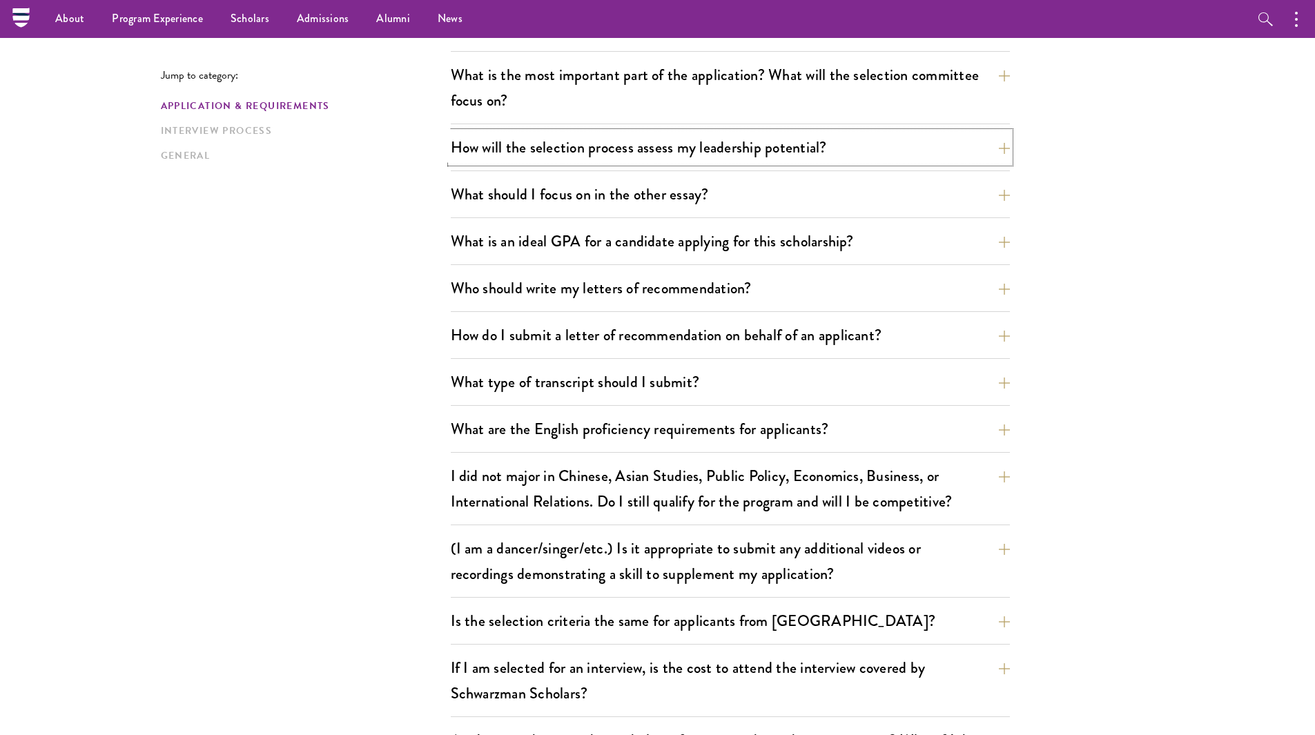
click at [951, 153] on button "How will the selection process assess my leadership potential?" at bounding box center [730, 147] width 559 height 31
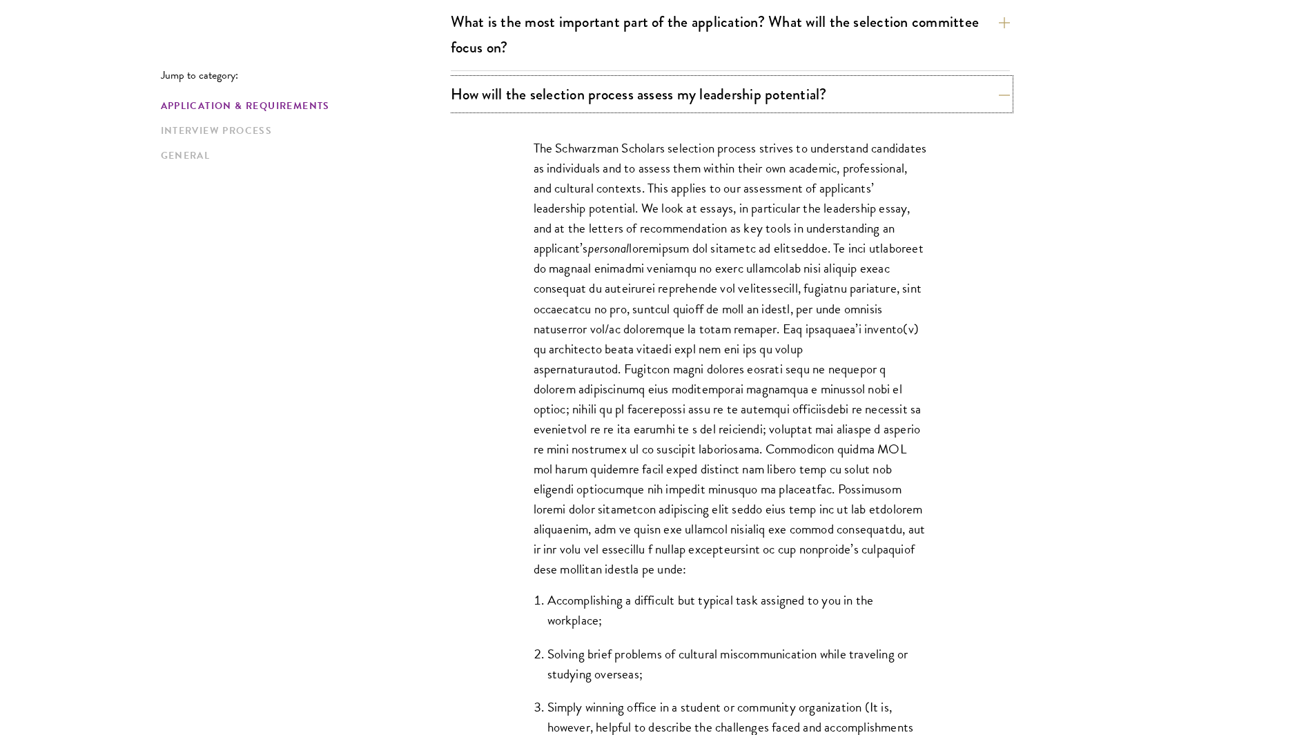
scroll to position [827, 0]
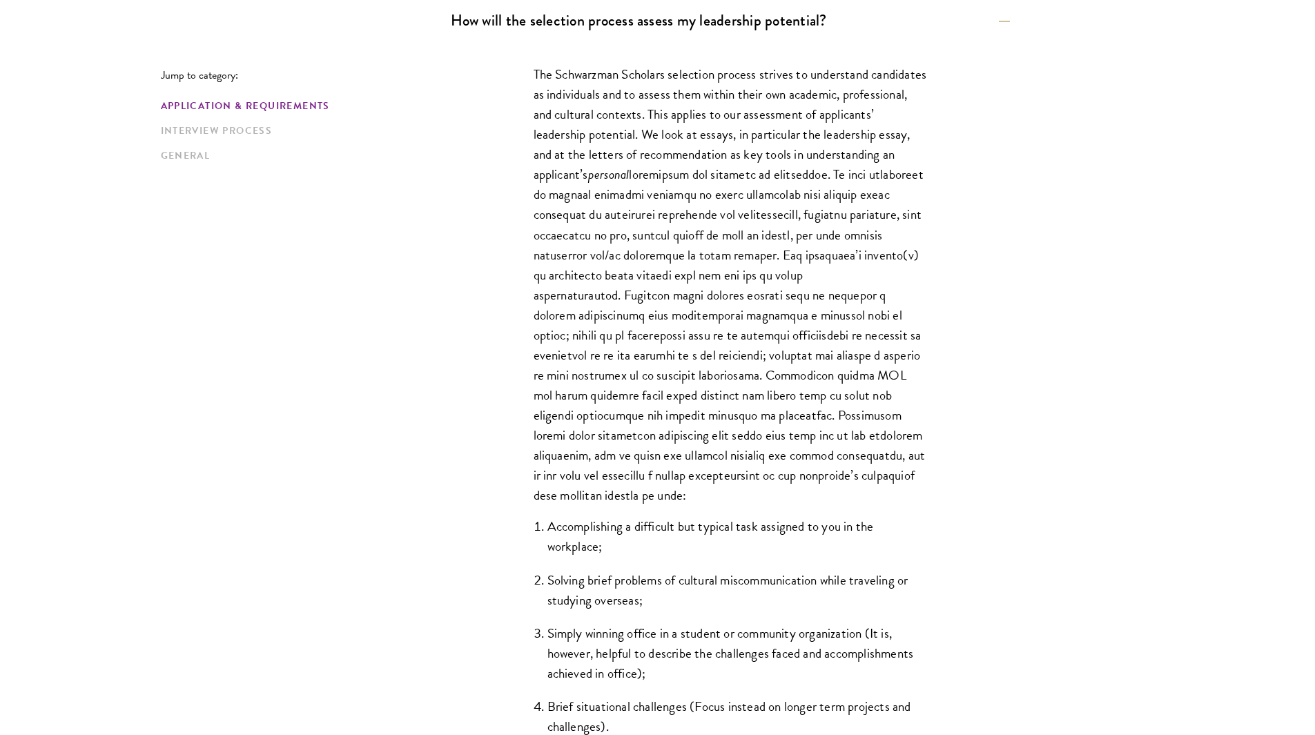
click at [891, 360] on p "The Schwarzman Scholars selection process strives to understand candidates as i…" at bounding box center [731, 284] width 394 height 441
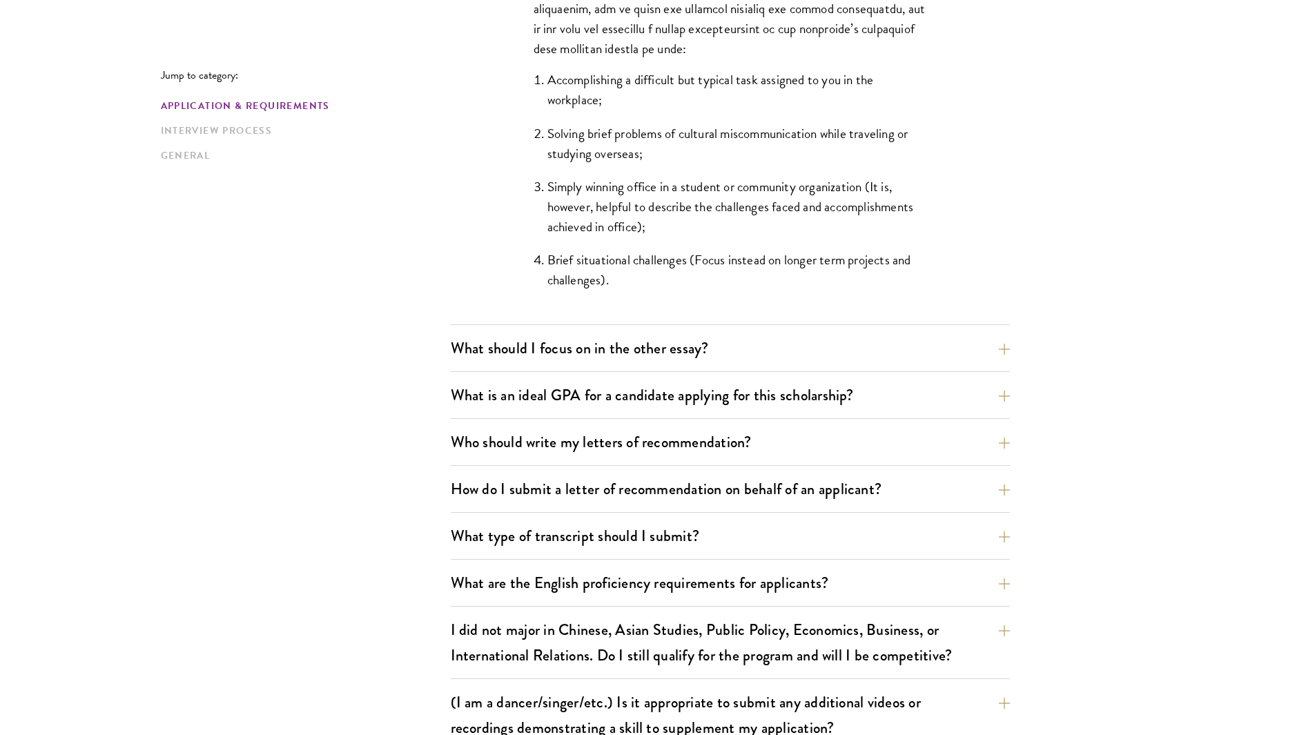
scroll to position [1339, 0]
click at [886, 353] on button "What should I focus on in the other essay?" at bounding box center [730, 346] width 559 height 31
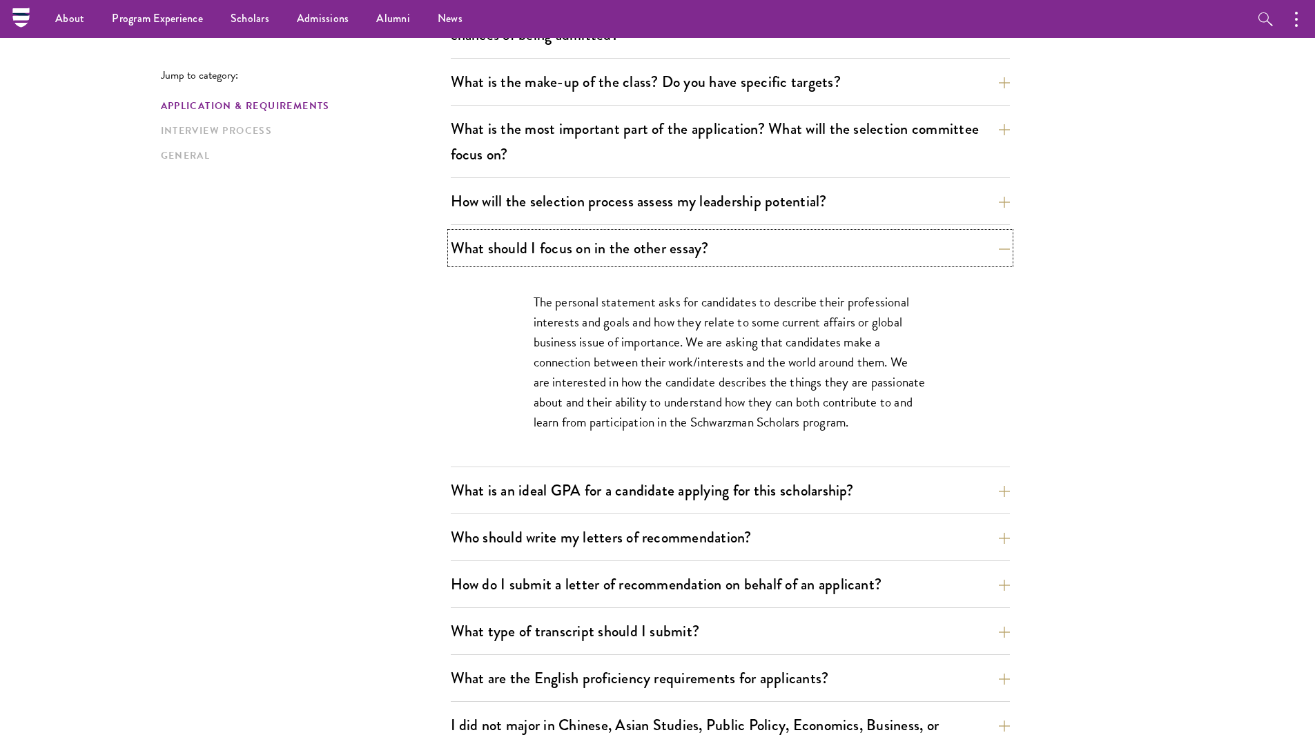
scroll to position [708, 0]
click at [896, 482] on button "What is an ideal GPA for a candidate applying for this scholarship?" at bounding box center [730, 491] width 559 height 31
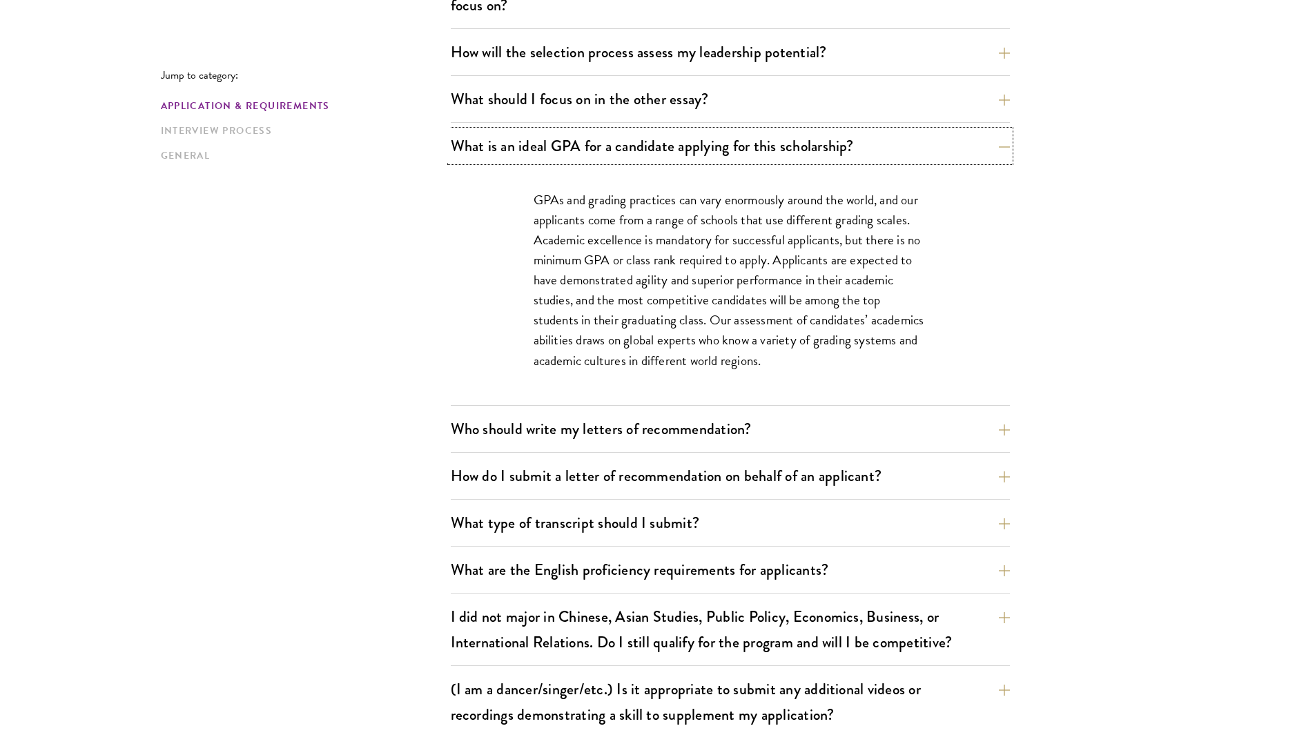
scroll to position [859, 0]
click at [880, 418] on button "Who should write my letters of recommendation?" at bounding box center [730, 428] width 559 height 31
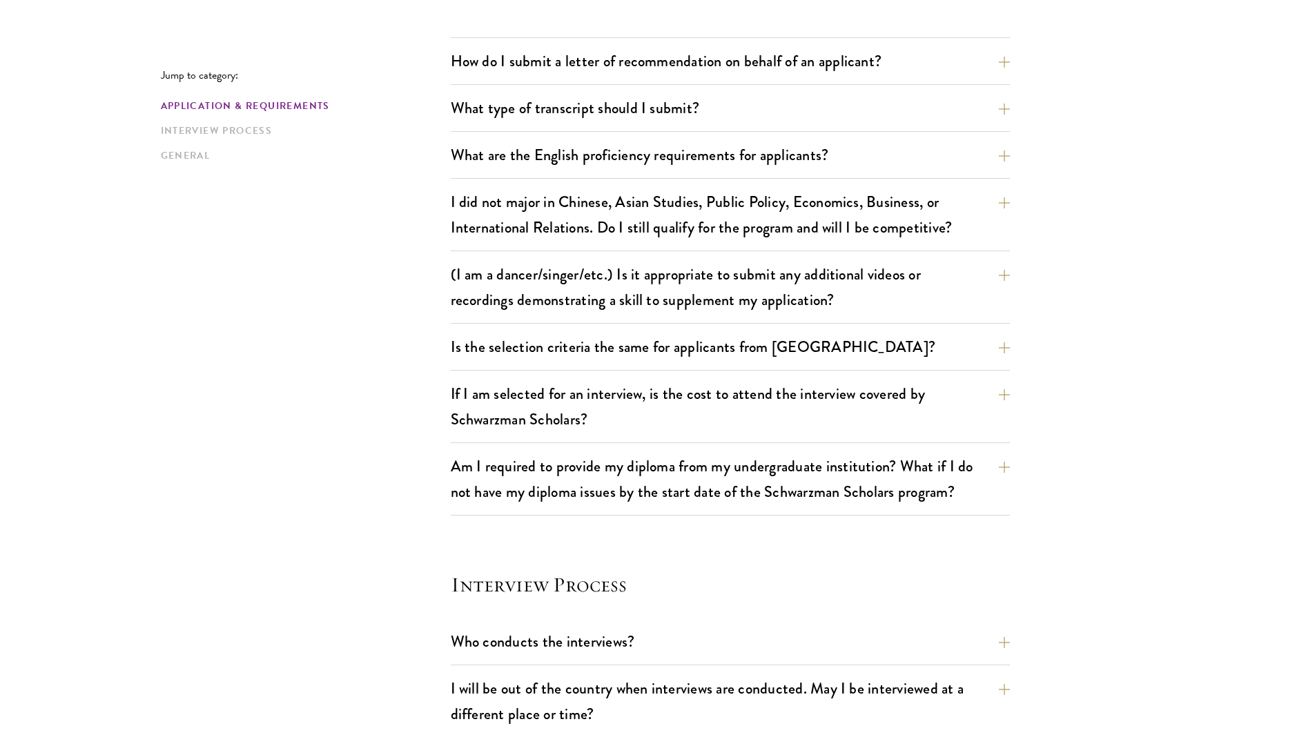
scroll to position [1660, 0]
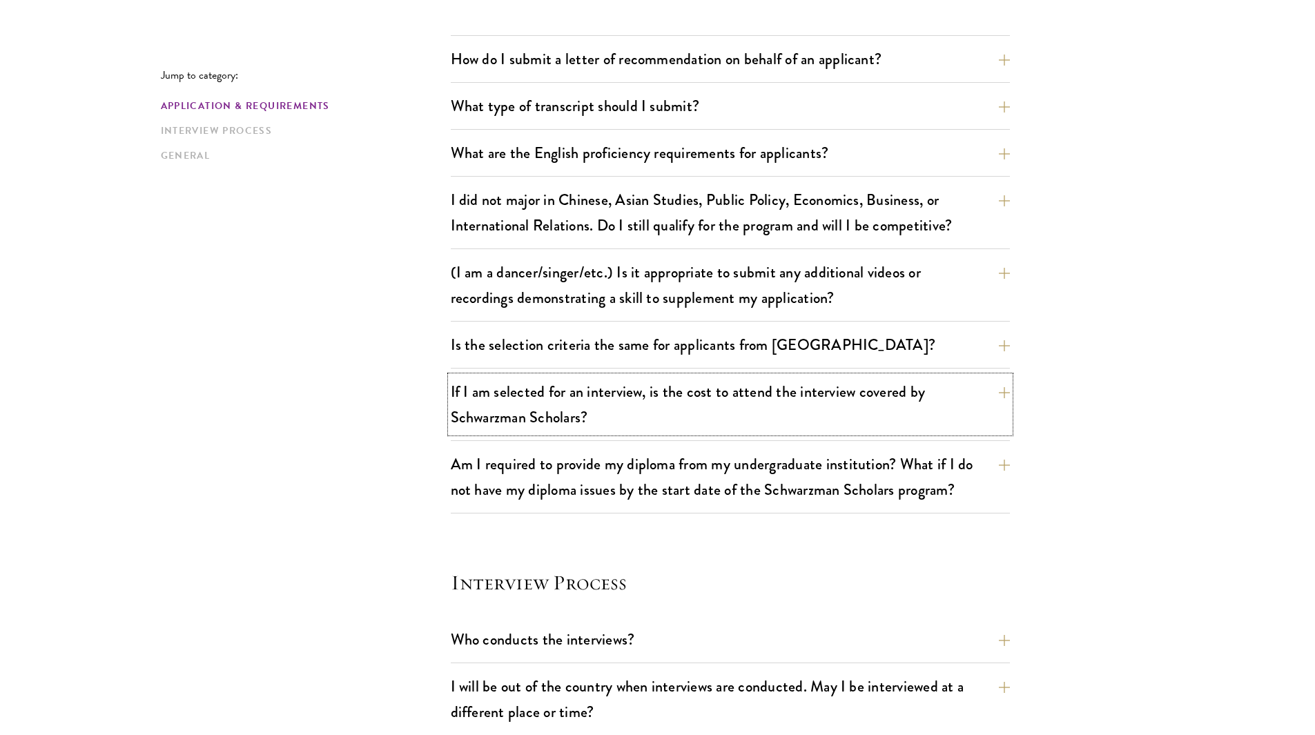
click at [919, 416] on button "If I am selected for an interview, is the cost to attend the interview covered …" at bounding box center [730, 404] width 559 height 57
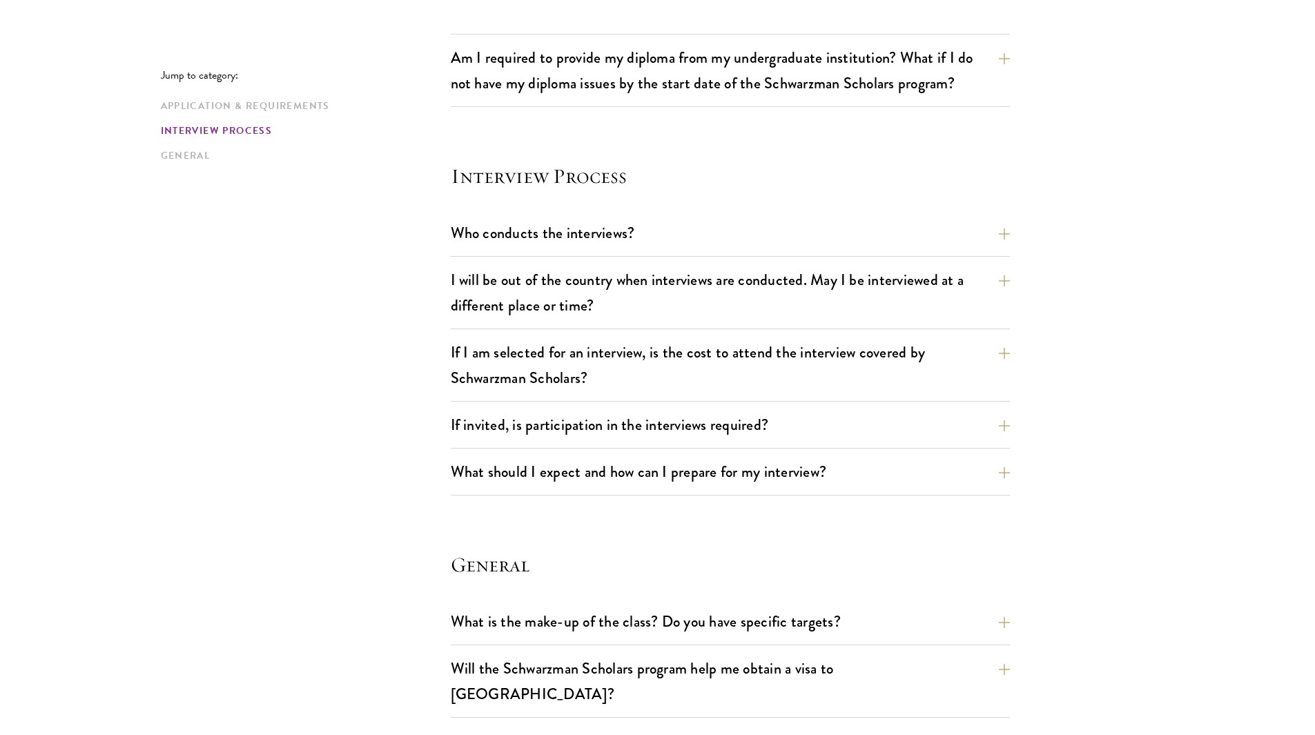
scroll to position [1542, 0]
drag, startPoint x: 901, startPoint y: 245, endPoint x: 878, endPoint y: 229, distance: 28.7
click at [878, 229] on button "Who conducts the interviews?" at bounding box center [730, 232] width 559 height 31
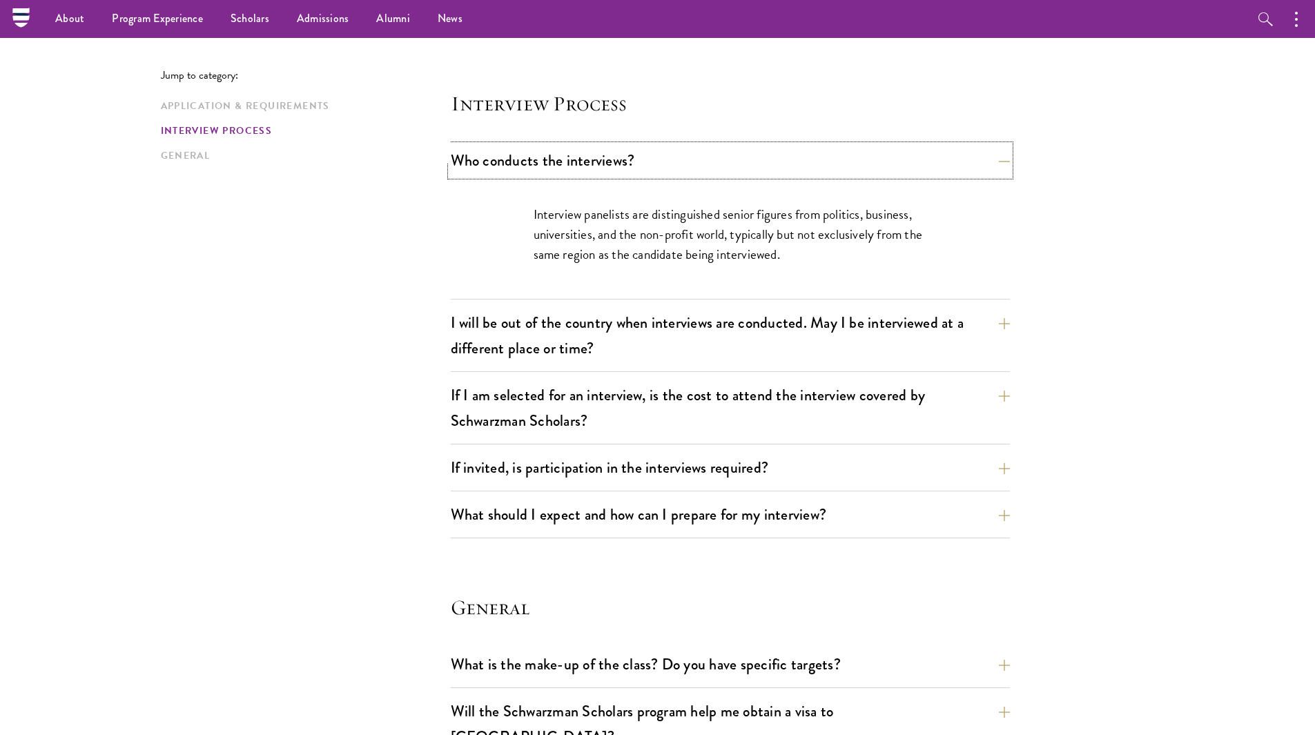
scroll to position [1518, 0]
click at [858, 345] on button "I will be out of the country when interviews are conducted. May I be interviewe…" at bounding box center [730, 336] width 559 height 57
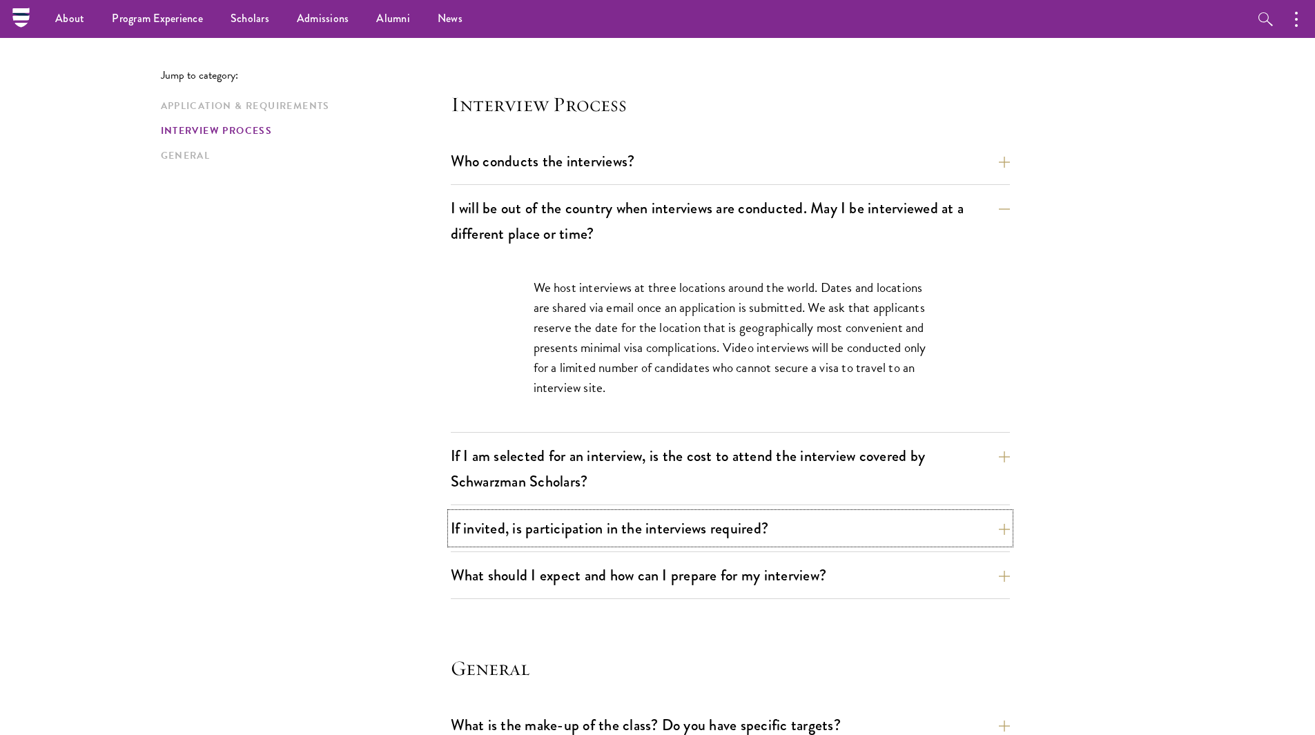
click at [851, 524] on button "If invited, is participation in the interviews required?" at bounding box center [730, 528] width 559 height 31
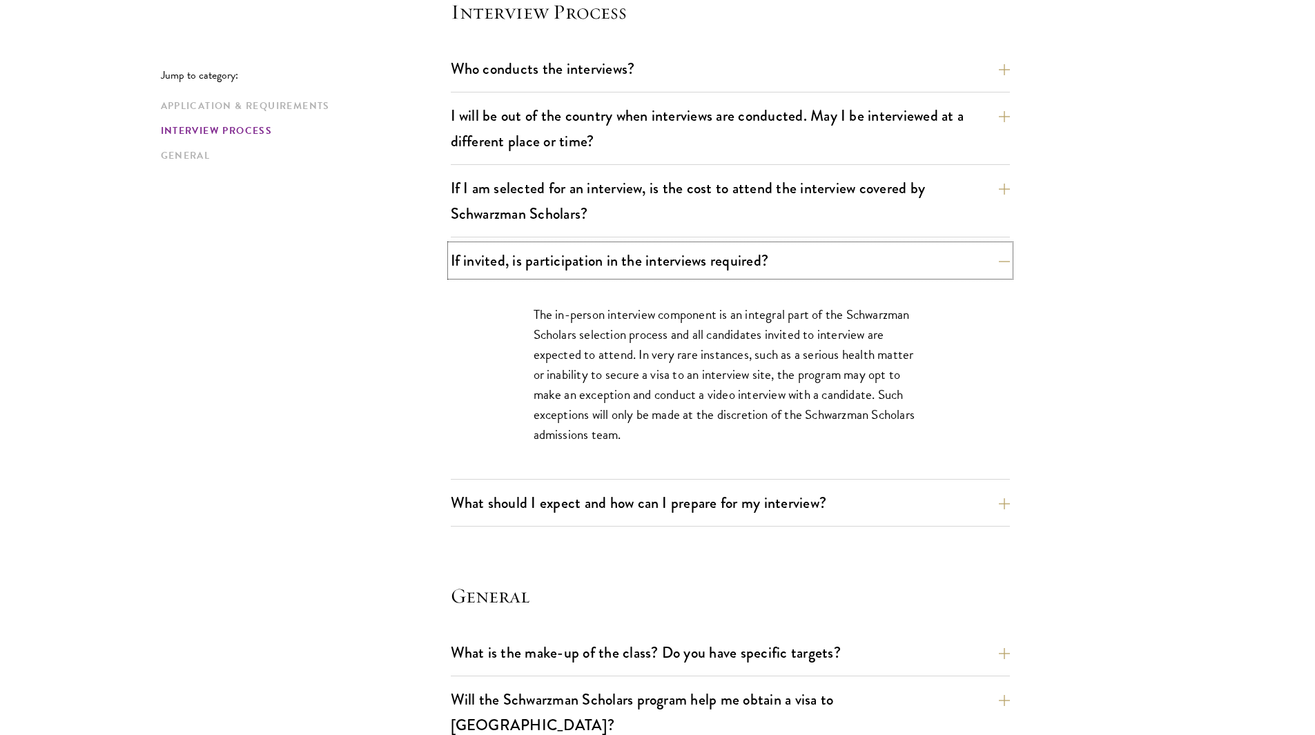
scroll to position [1612, 0]
click at [849, 516] on div "What should I expect and how can I prepare for my interview? Interviews are fre…" at bounding box center [730, 504] width 559 height 39
click at [849, 513] on button "What should I expect and how can I prepare for my interview?" at bounding box center [730, 500] width 559 height 31
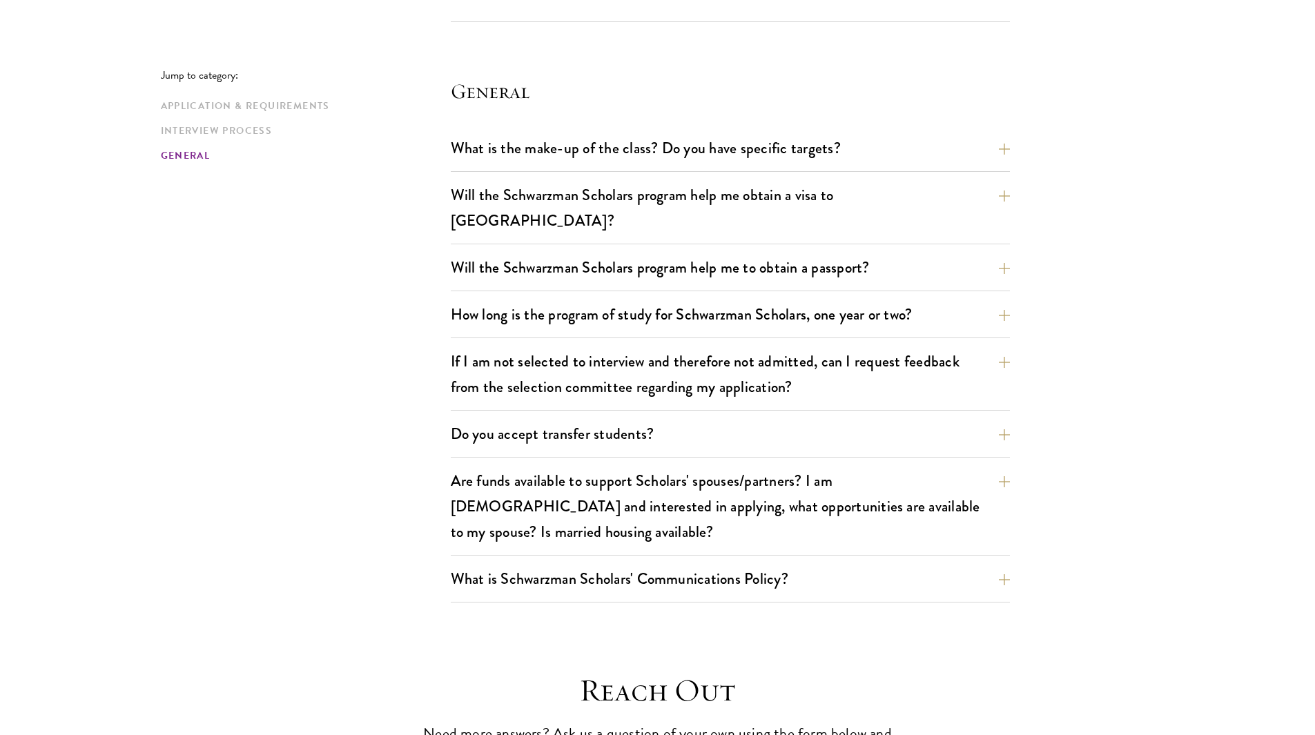
scroll to position [2776, 0]
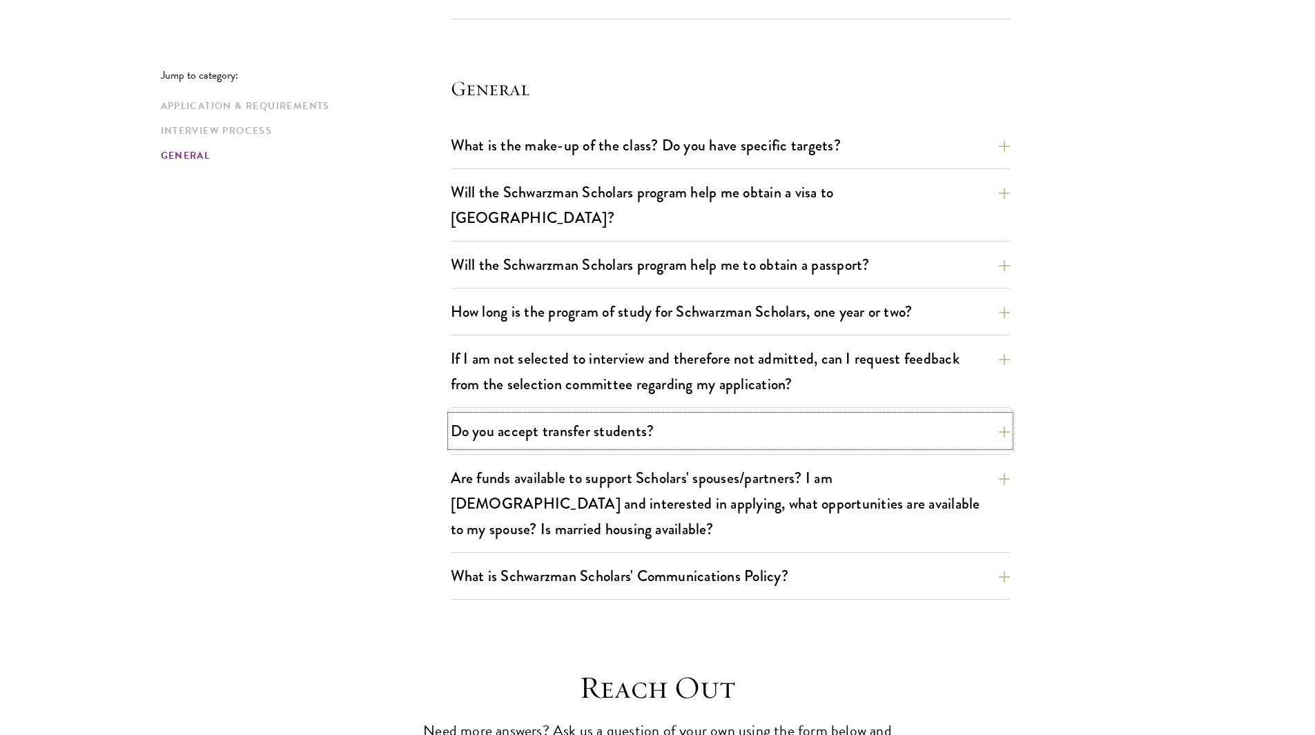
click at [994, 416] on button "Do you accept transfer students?" at bounding box center [730, 431] width 559 height 31
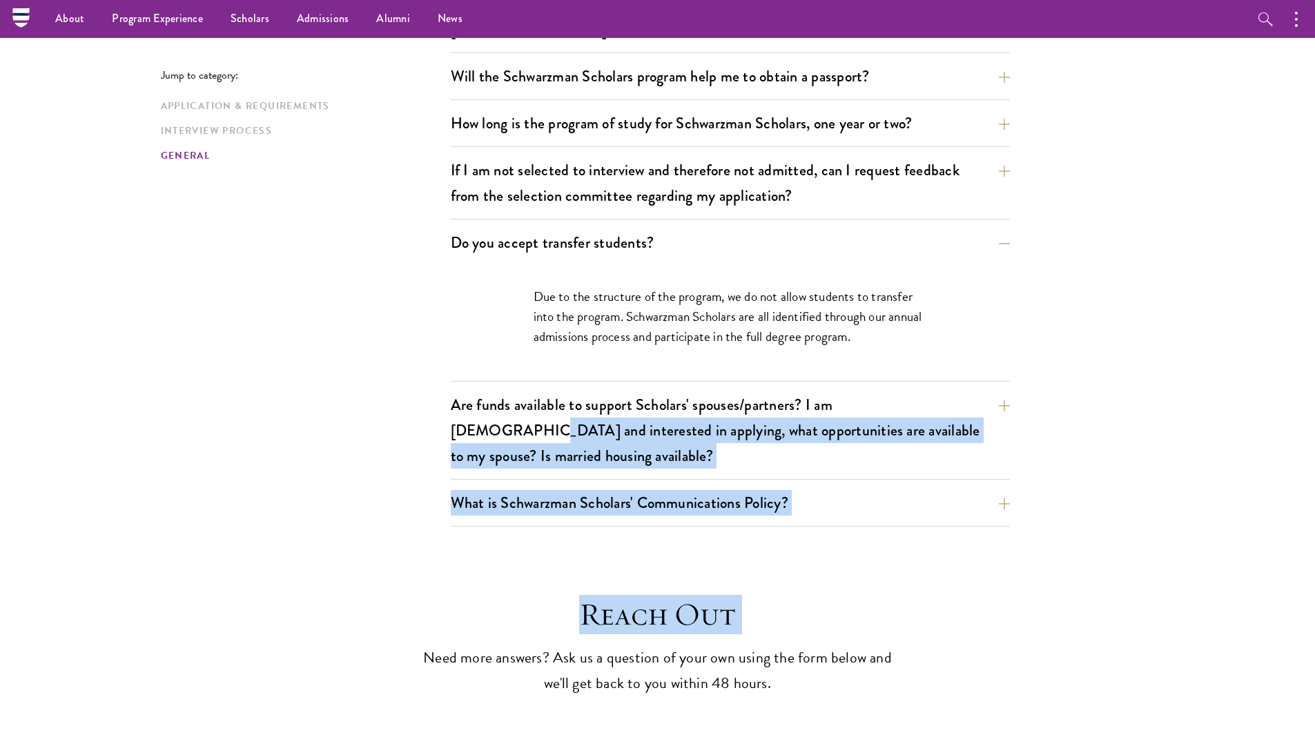
drag, startPoint x: 994, startPoint y: 400, endPoint x: 986, endPoint y: 351, distance: 48.9
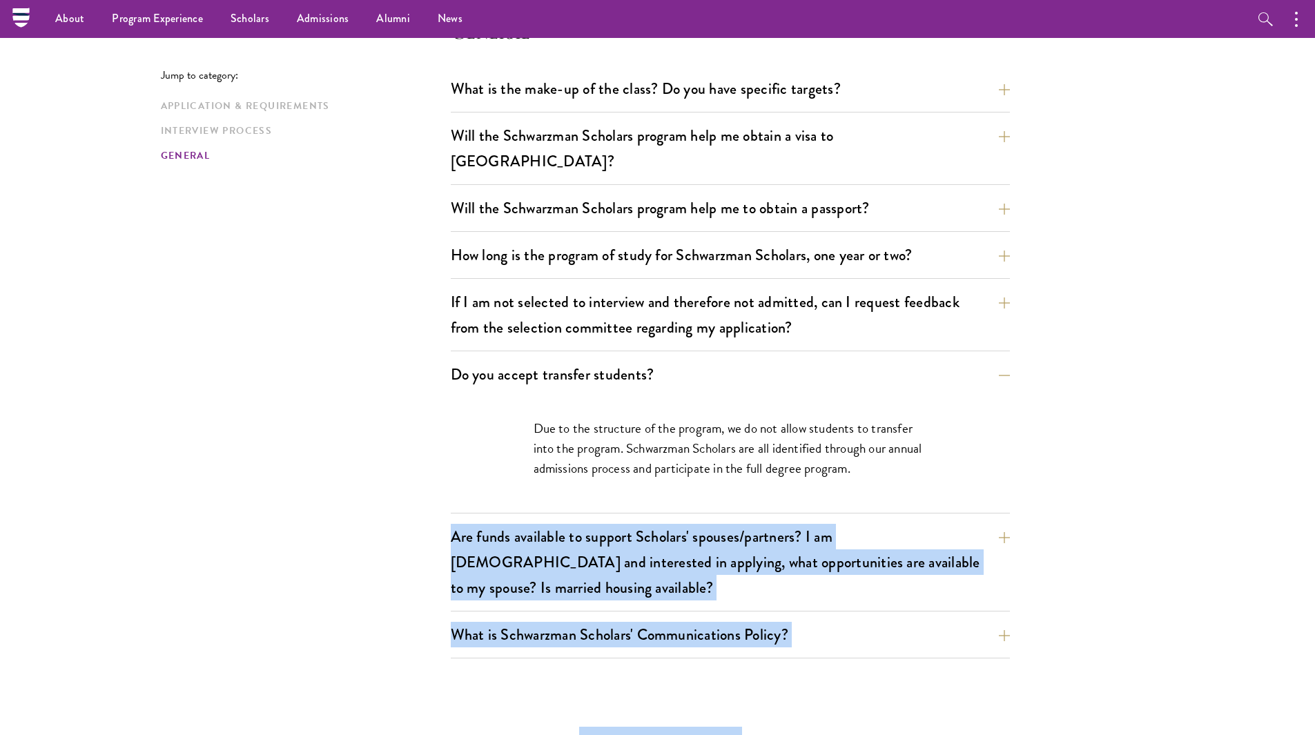
scroll to position [1975, 0]
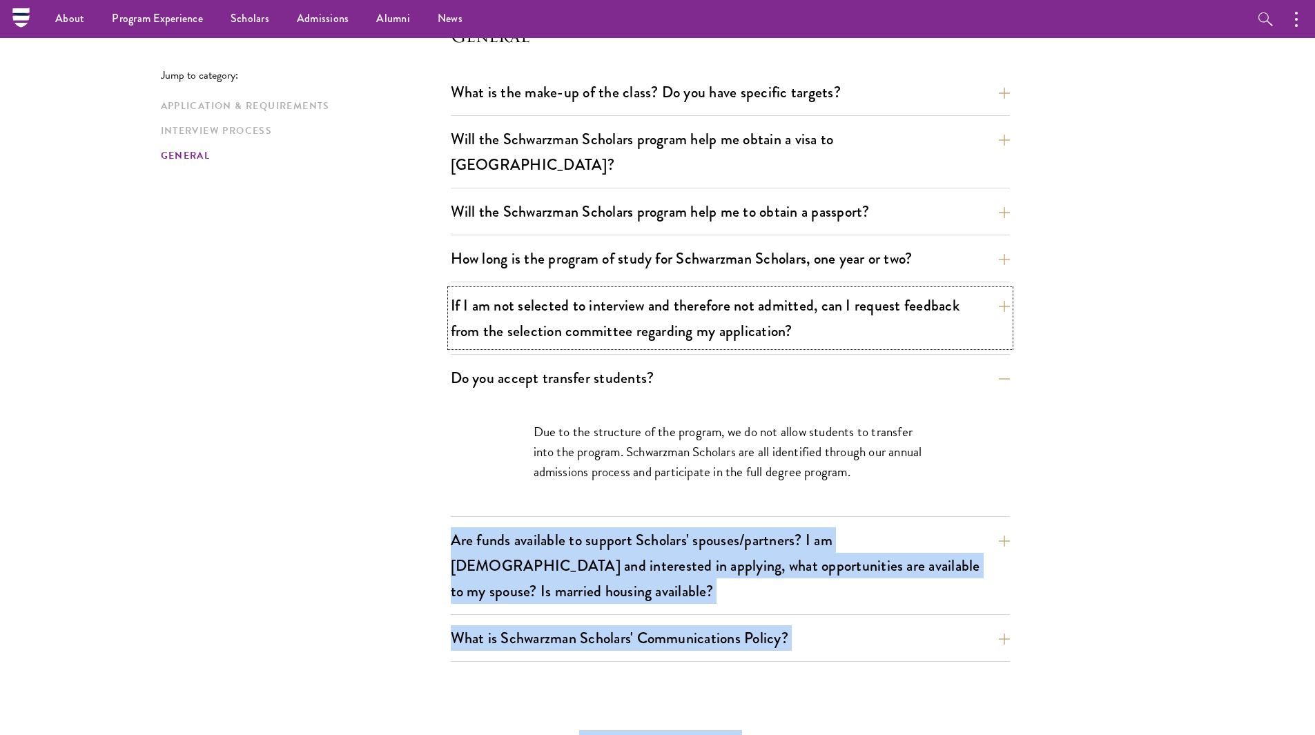
click at [990, 299] on button "If I am not selected to interview and therefore not admitted, can I request fee…" at bounding box center [730, 318] width 559 height 57
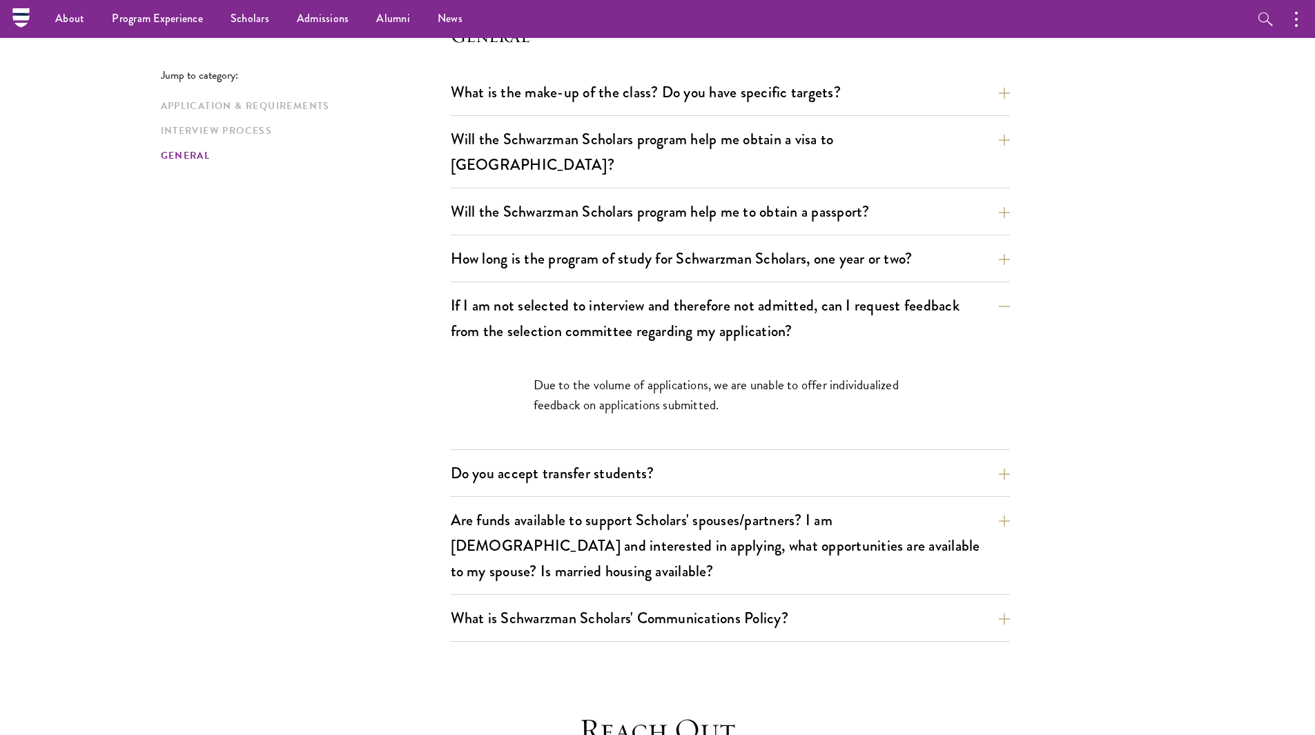
drag, startPoint x: 1038, startPoint y: 434, endPoint x: 973, endPoint y: 425, distance: 65.5
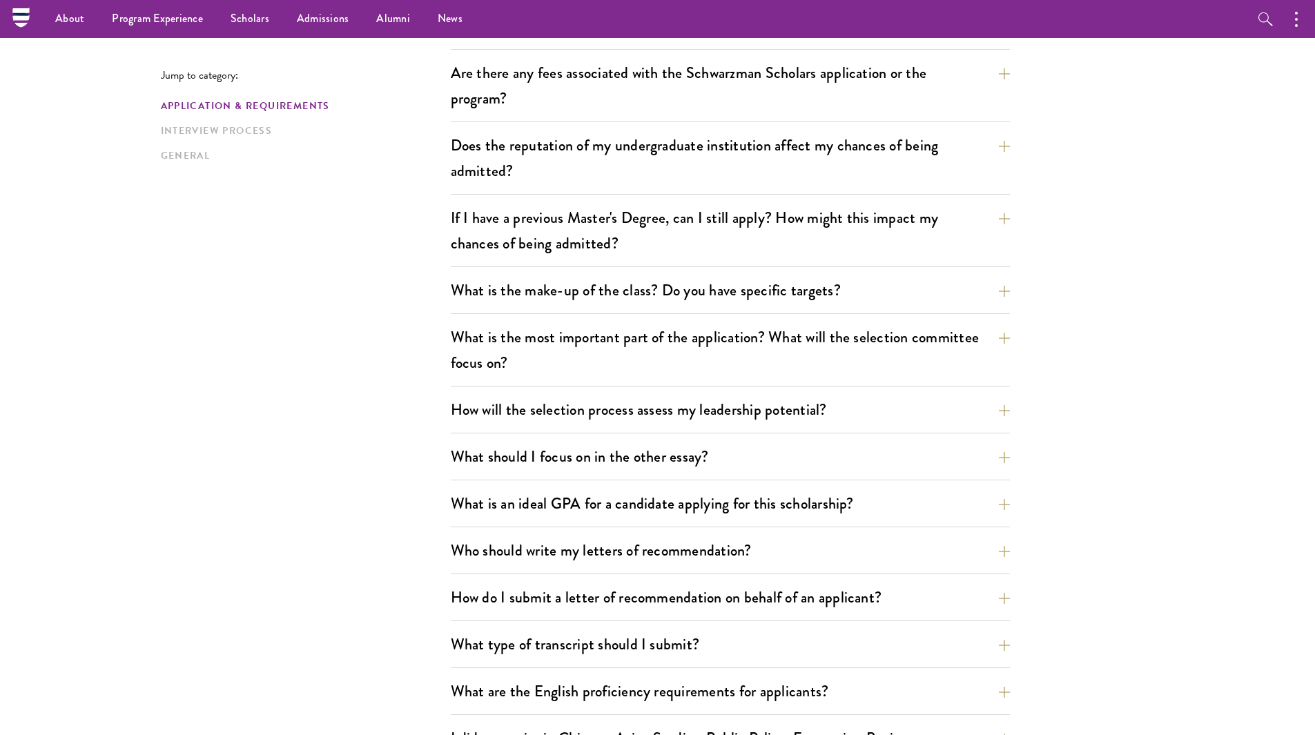
scroll to position [0, 0]
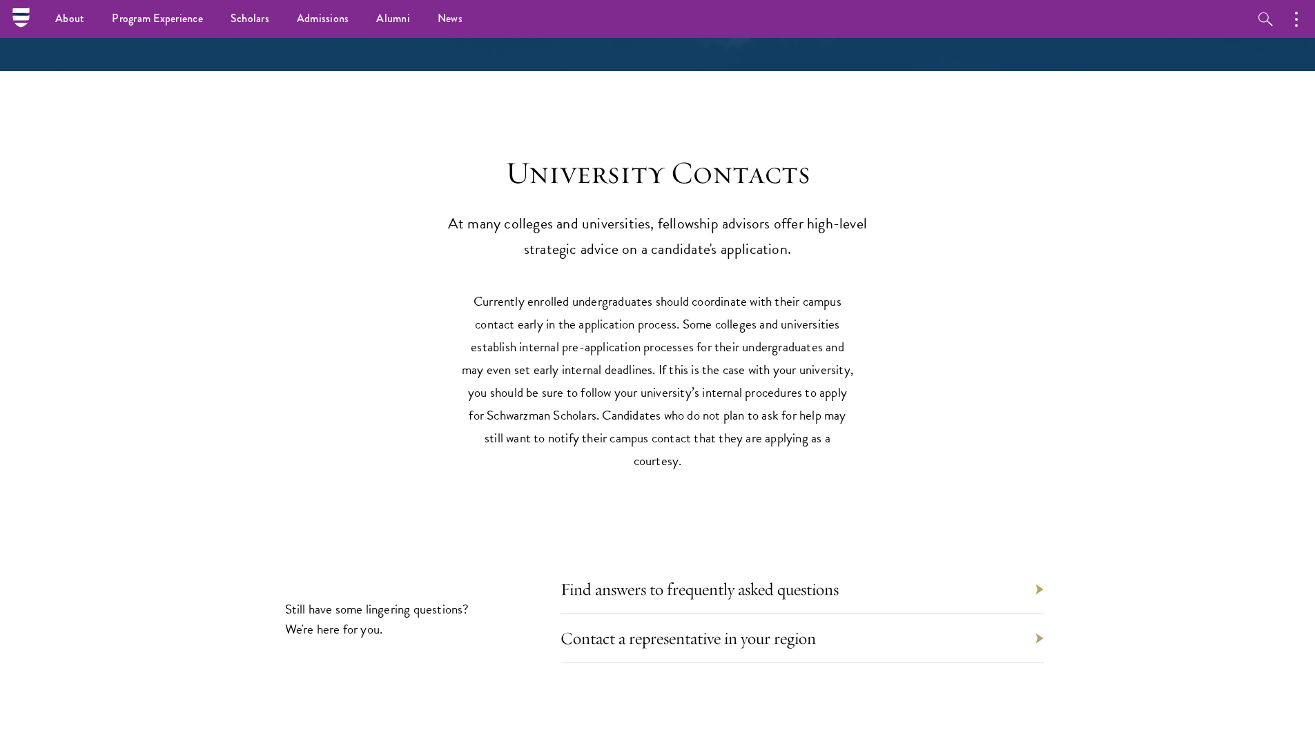
scroll to position [5883, 0]
